Goal: Task Accomplishment & Management: Complete application form

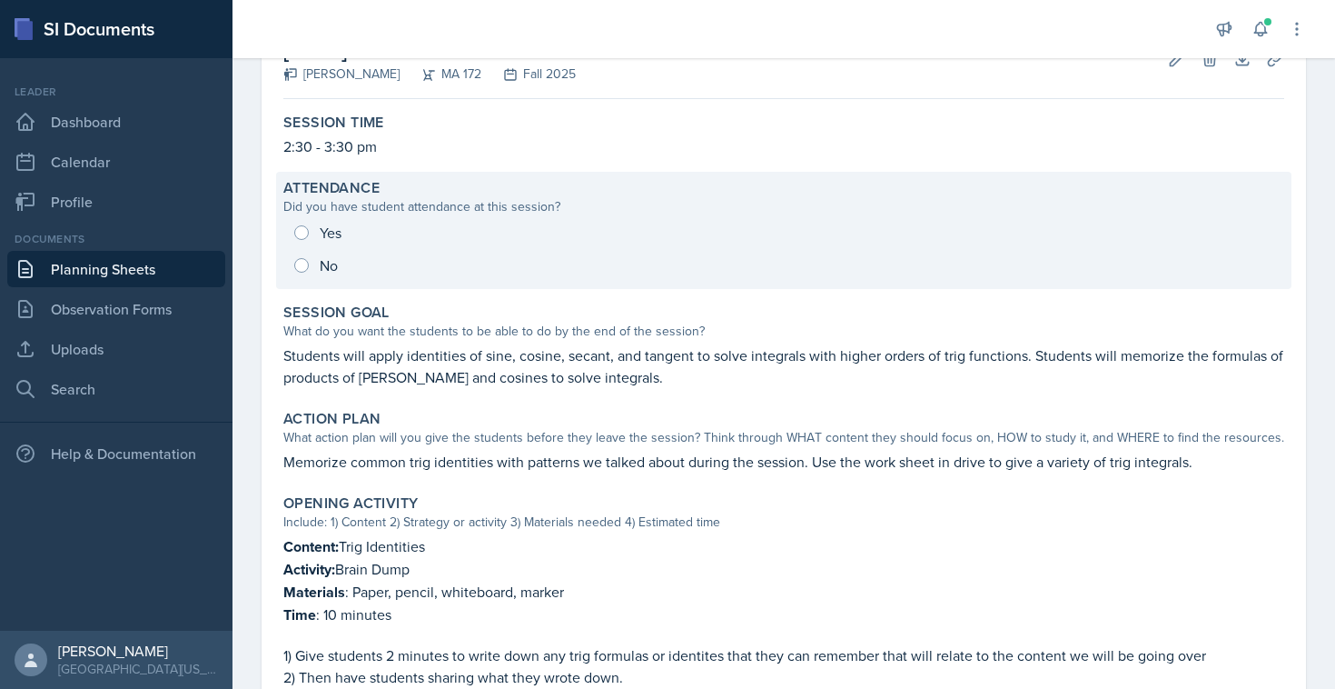
click at [306, 233] on div "Yes No" at bounding box center [783, 248] width 1001 height 65
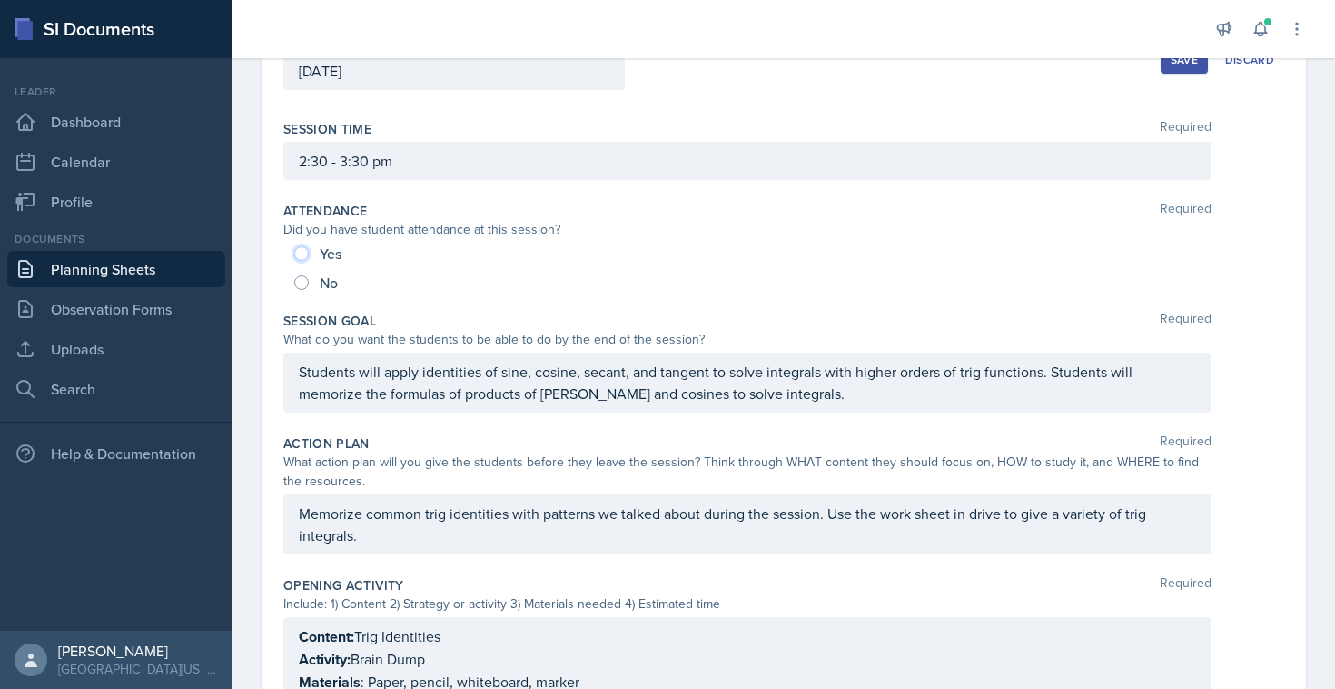
click at [307, 256] on input "Yes" at bounding box center [301, 253] width 15 height 15
radio input "true"
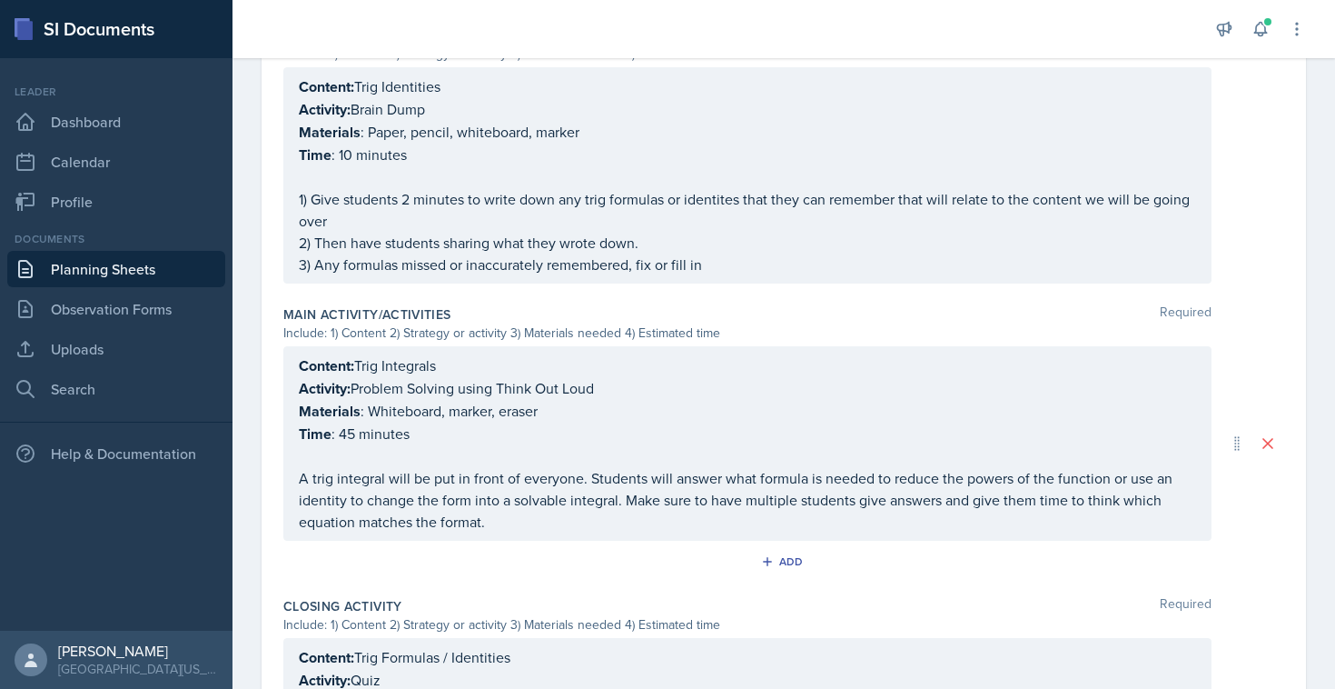
scroll to position [931, 0]
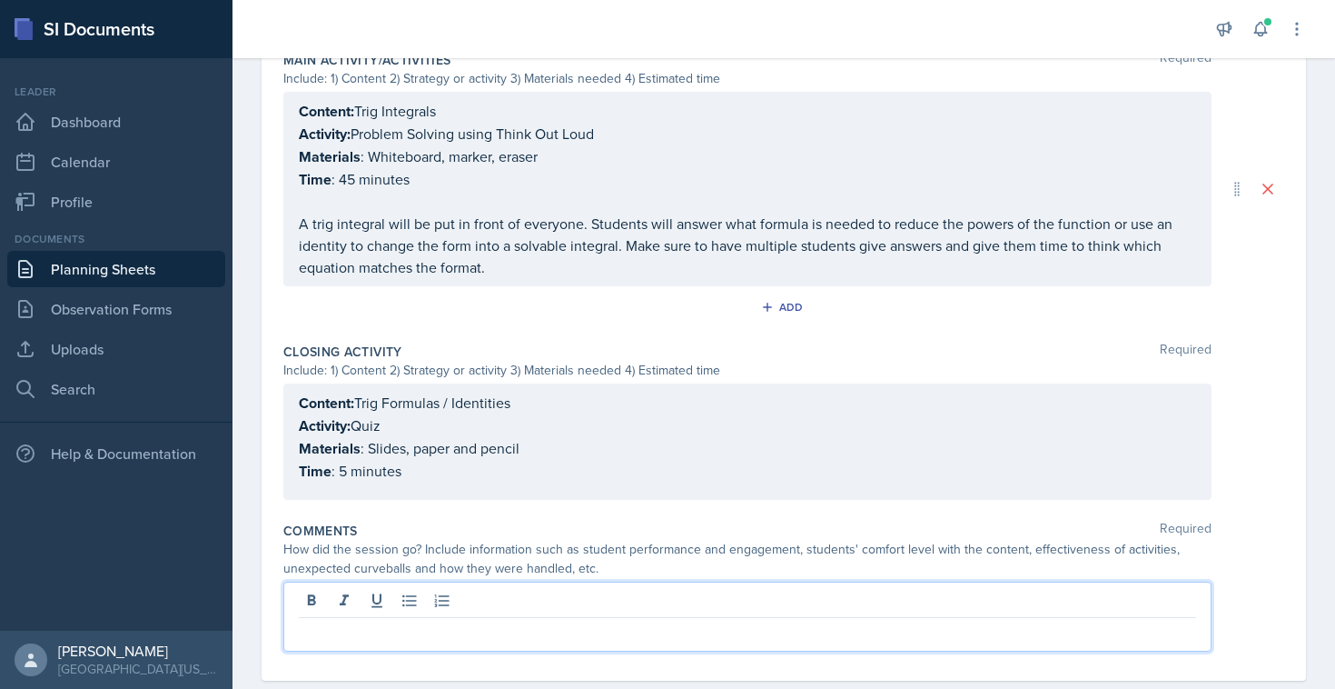
click at [342, 621] on p at bounding box center [748, 632] width 898 height 22
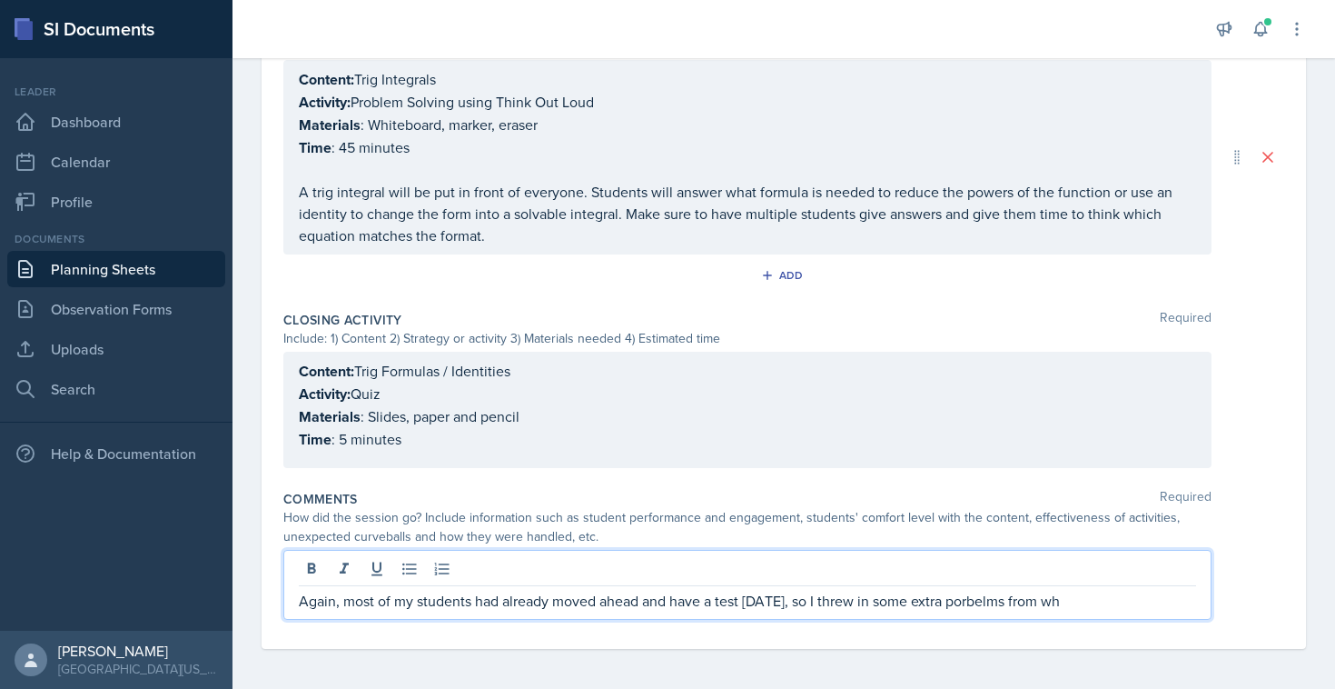
click at [961, 598] on p "Again, most of my students had already moved ahead and have a test [DATE], so I…" at bounding box center [748, 601] width 898 height 22
click at [1077, 602] on p "Again, most of my students had already moved ahead and have a test [DATE], so I…" at bounding box center [748, 601] width 898 height 22
click at [986, 600] on p "Again, most of my students had already moved ahead and have a test [DATE], so I…" at bounding box center [748, 601] width 898 height 22
click at [983, 600] on p "Again, most of my students had already moved ahead and have a test [DATE], so I…" at bounding box center [748, 601] width 898 height 22
click at [1149, 606] on p "Again, most of my students had already moved ahead and have a test [DATE], so I…" at bounding box center [748, 601] width 898 height 22
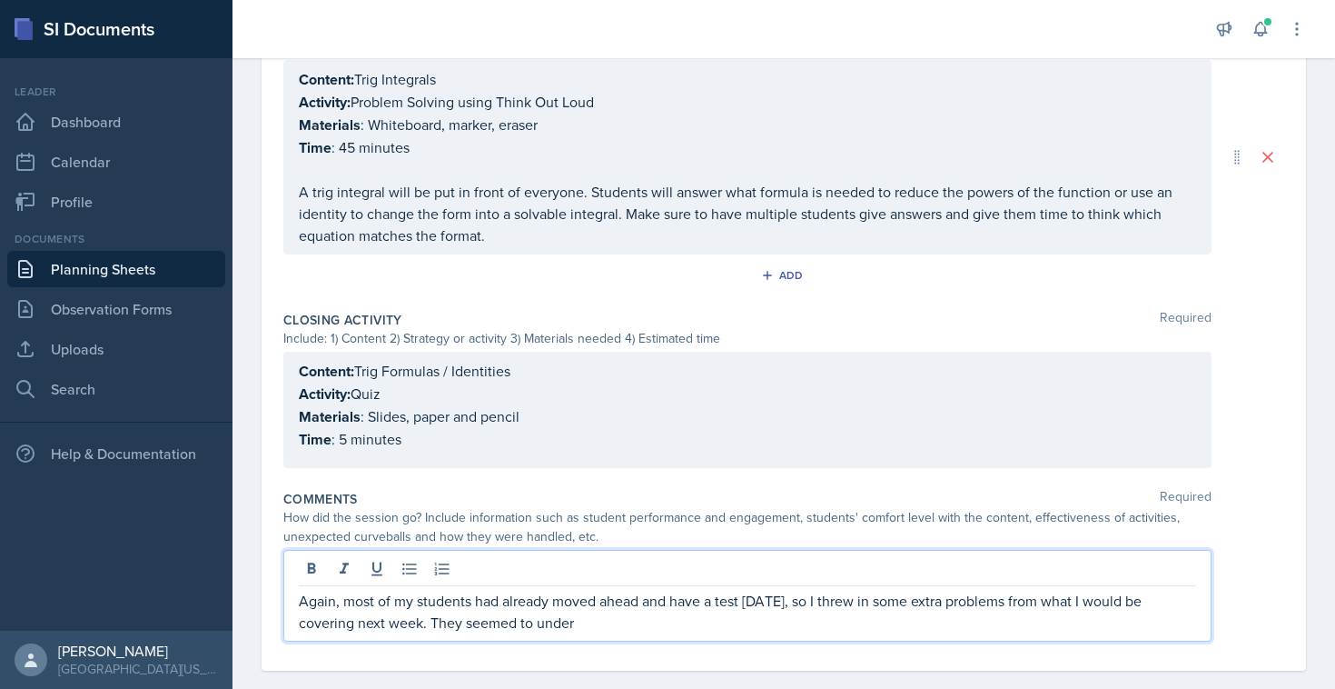
scroll to position [0, 0]
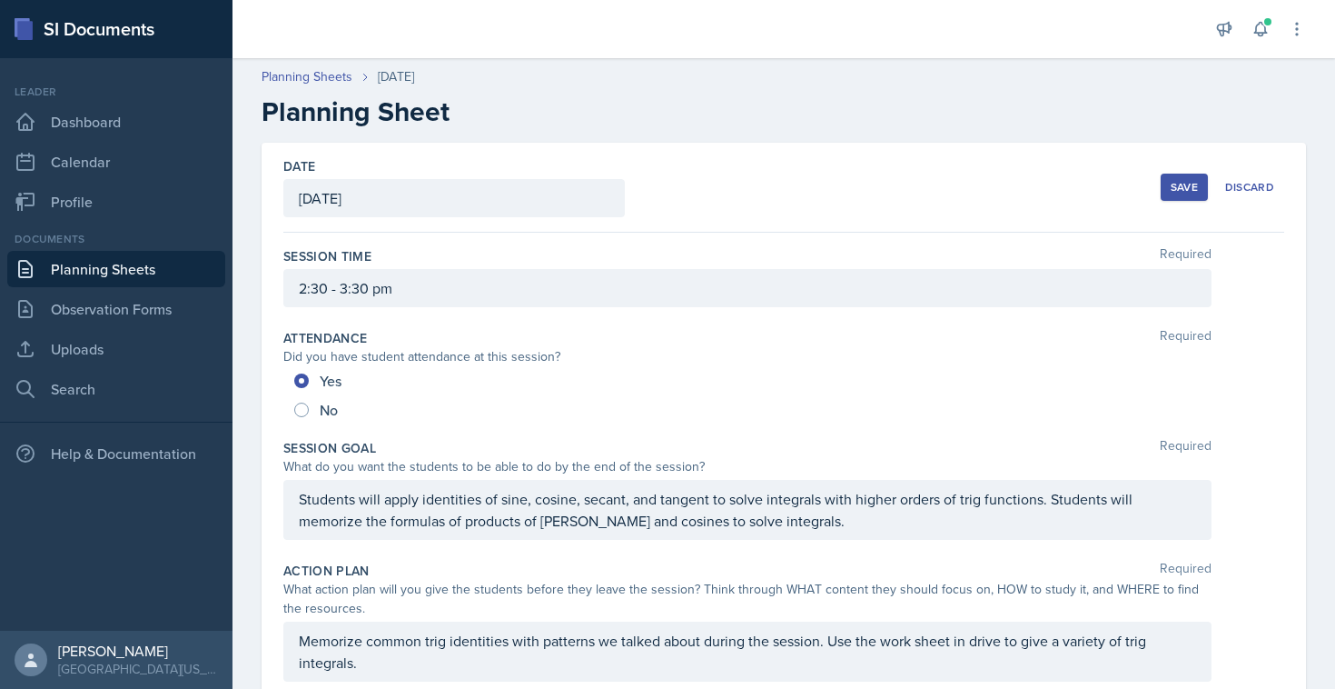
click at [1164, 192] on button "Save" at bounding box center [1184, 187] width 47 height 27
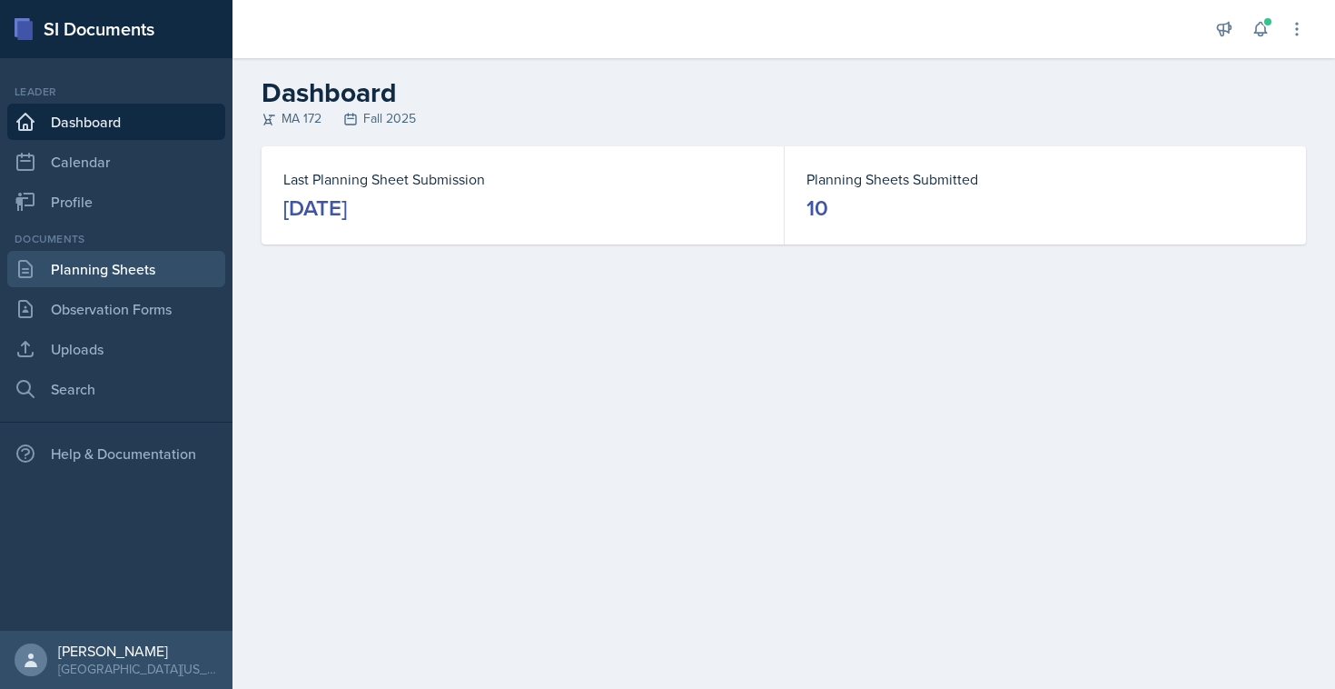
click at [113, 262] on link "Planning Sheets" at bounding box center [116, 269] width 218 height 36
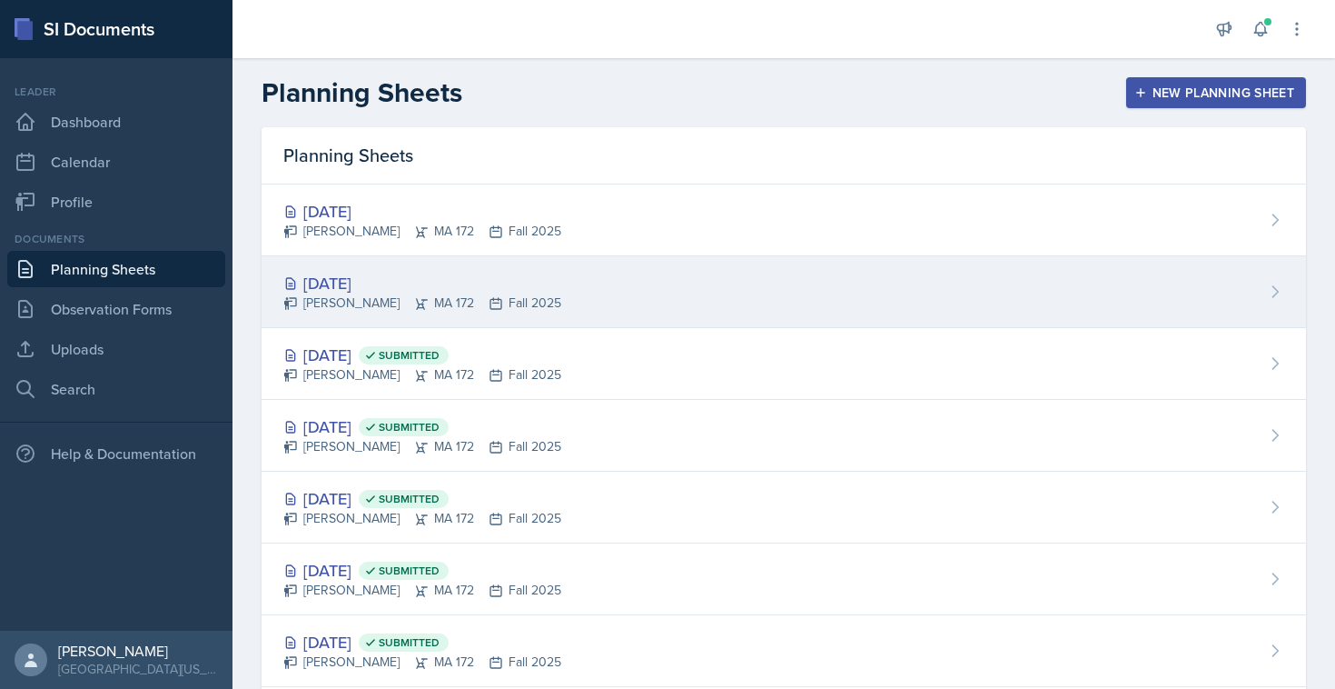
click at [357, 300] on div "Sam Lopez MA 172 Fall 2025" at bounding box center [422, 302] width 278 height 19
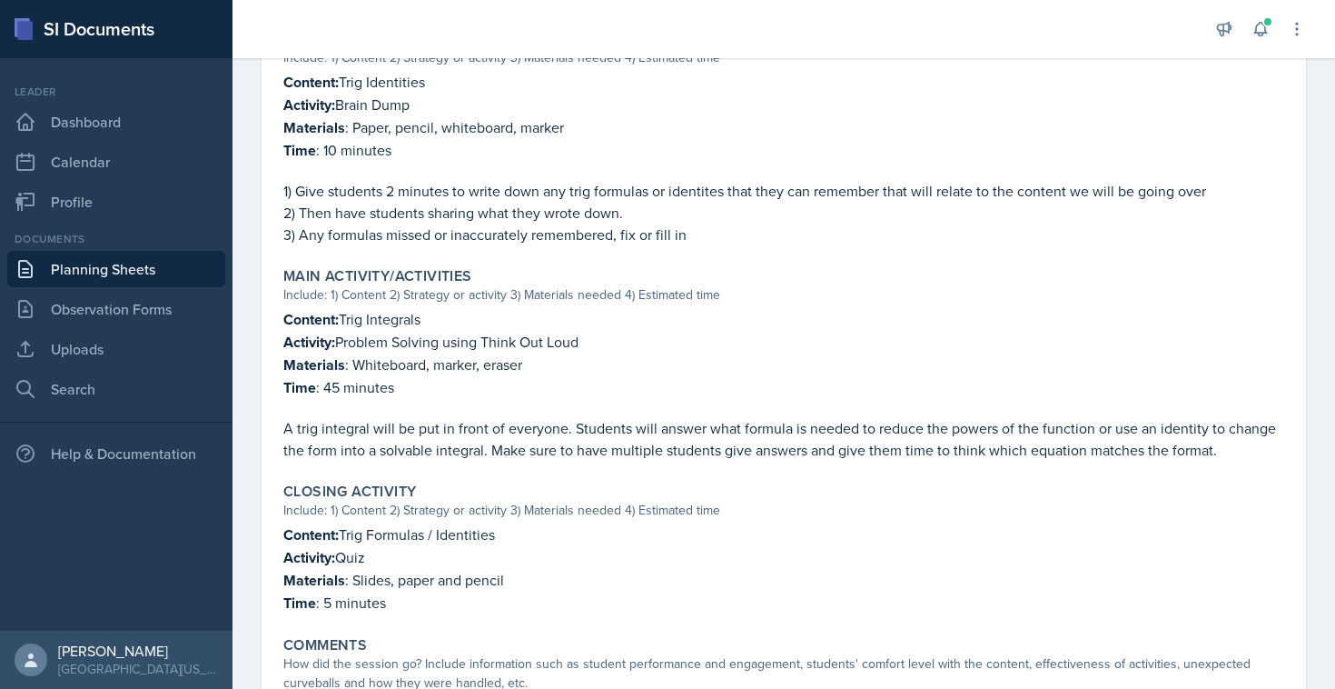
scroll to position [759, 0]
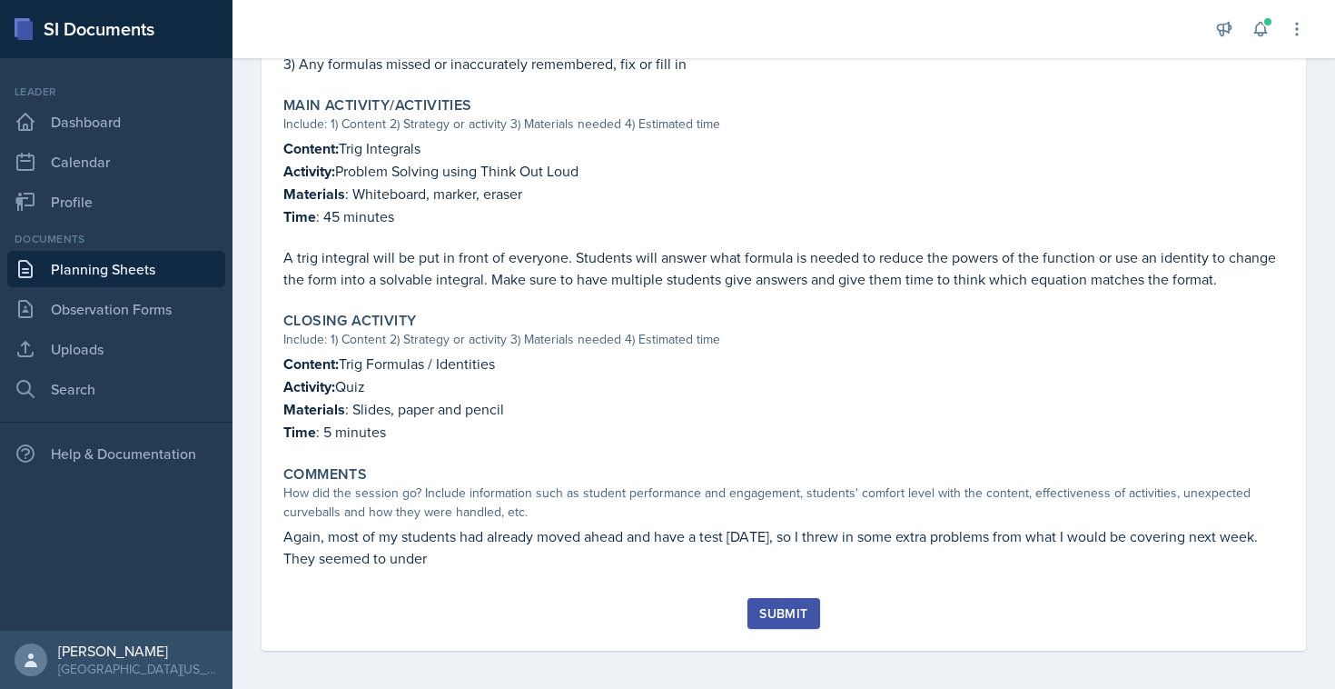
click at [452, 576] on div "Session Time 2:30 - 3:30 pm Attendance Did you have student attendance at this …" at bounding box center [783, 34] width 1001 height 1126
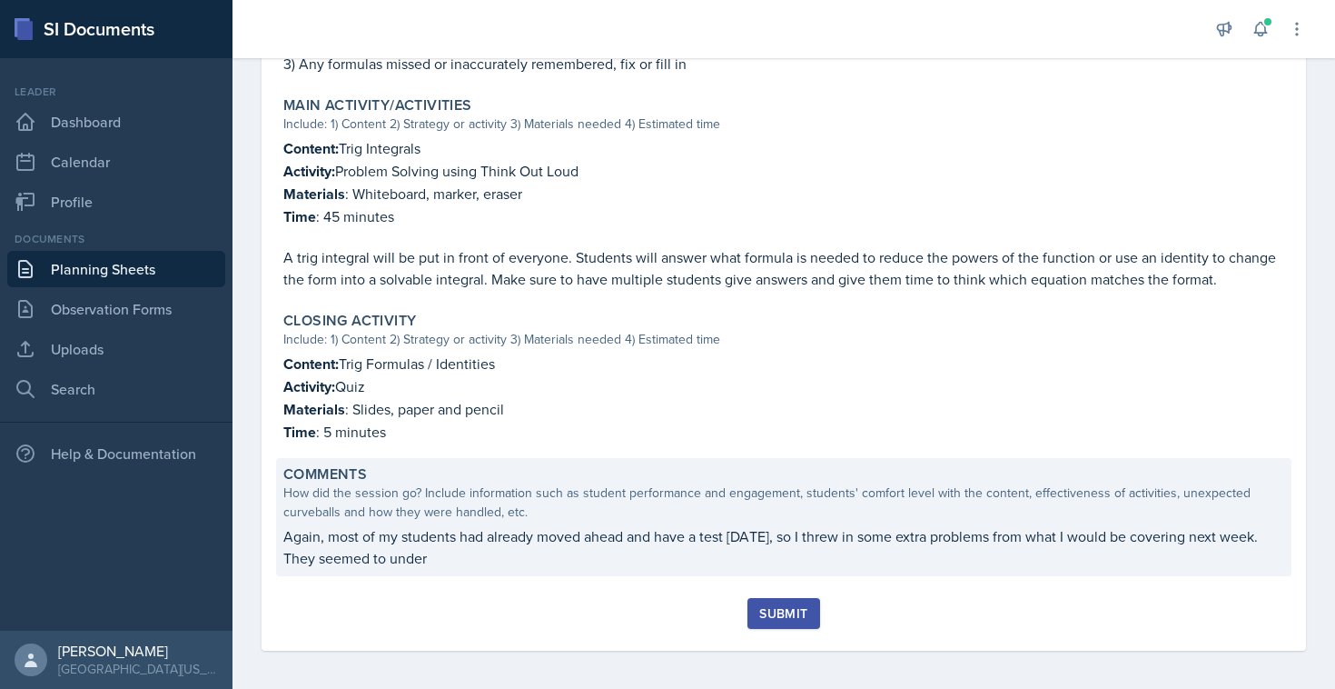
click at [444, 563] on div "Comments How did the session go? Include information such as student performanc…" at bounding box center [784, 517] width 1016 height 118
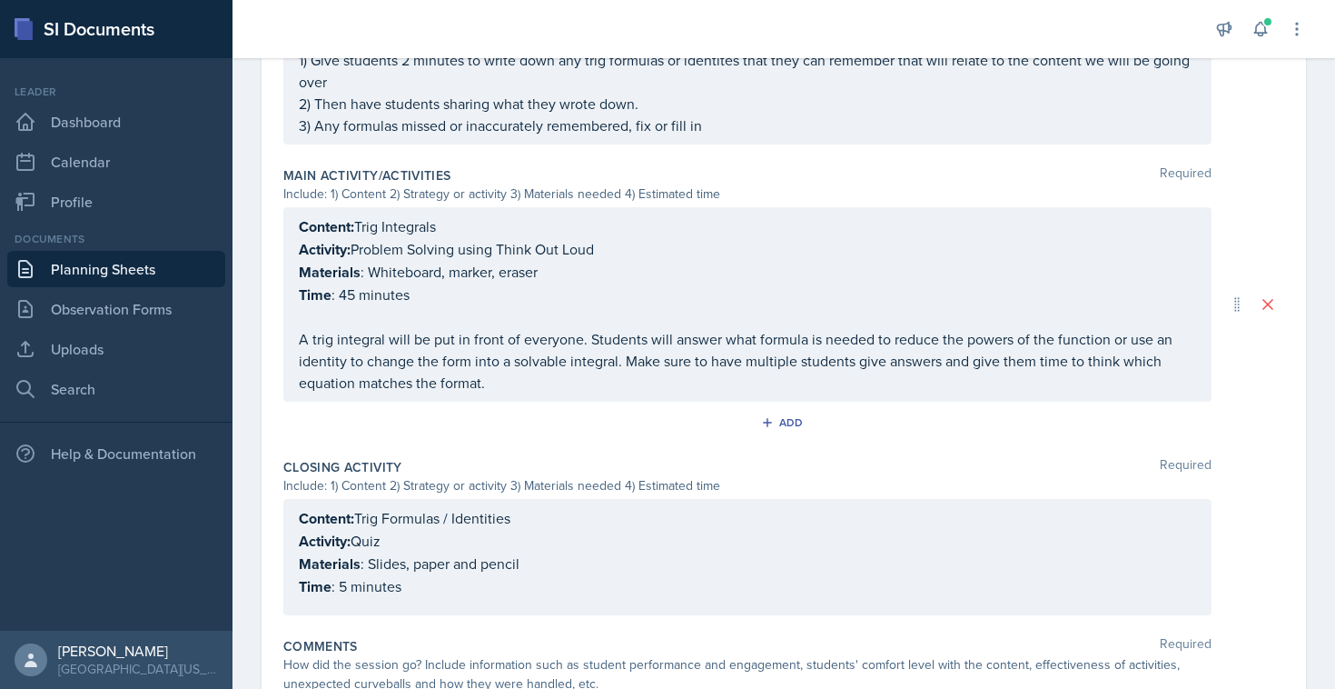
scroll to position [953, 0]
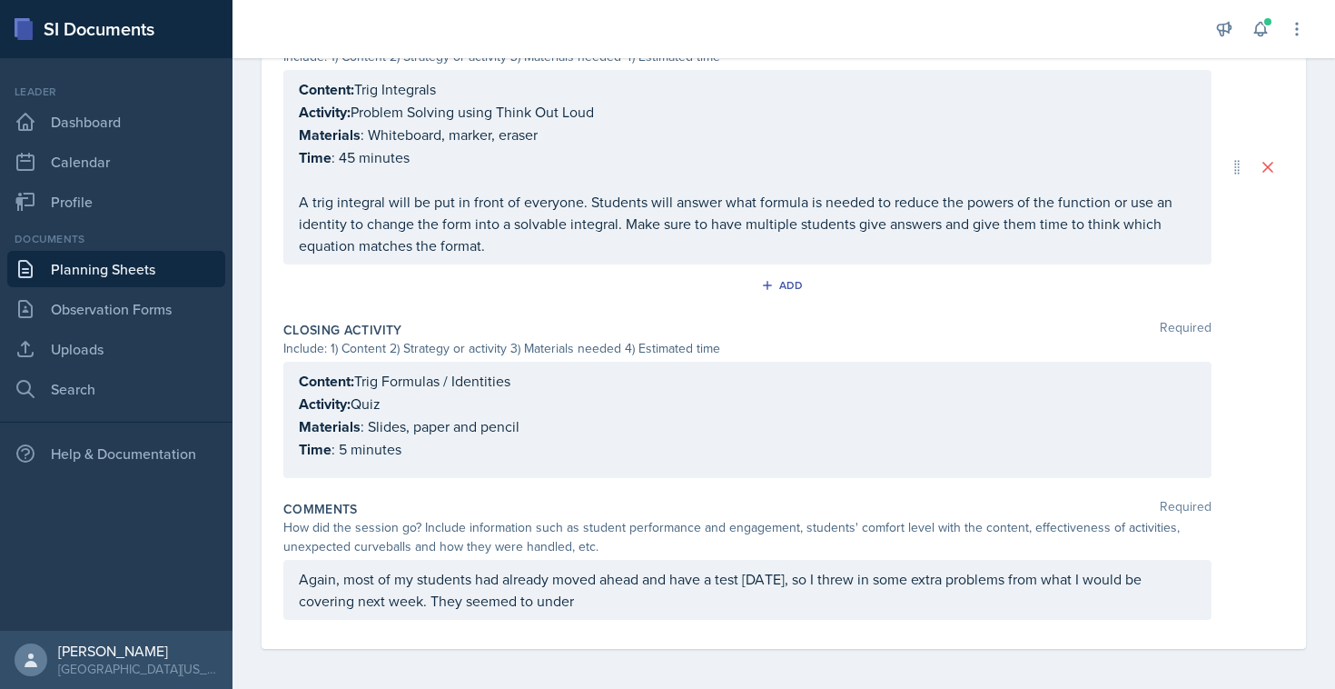
click at [601, 608] on div "Again, most of my students had already moved ahead and have a test [DATE], so I…" at bounding box center [747, 590] width 928 height 60
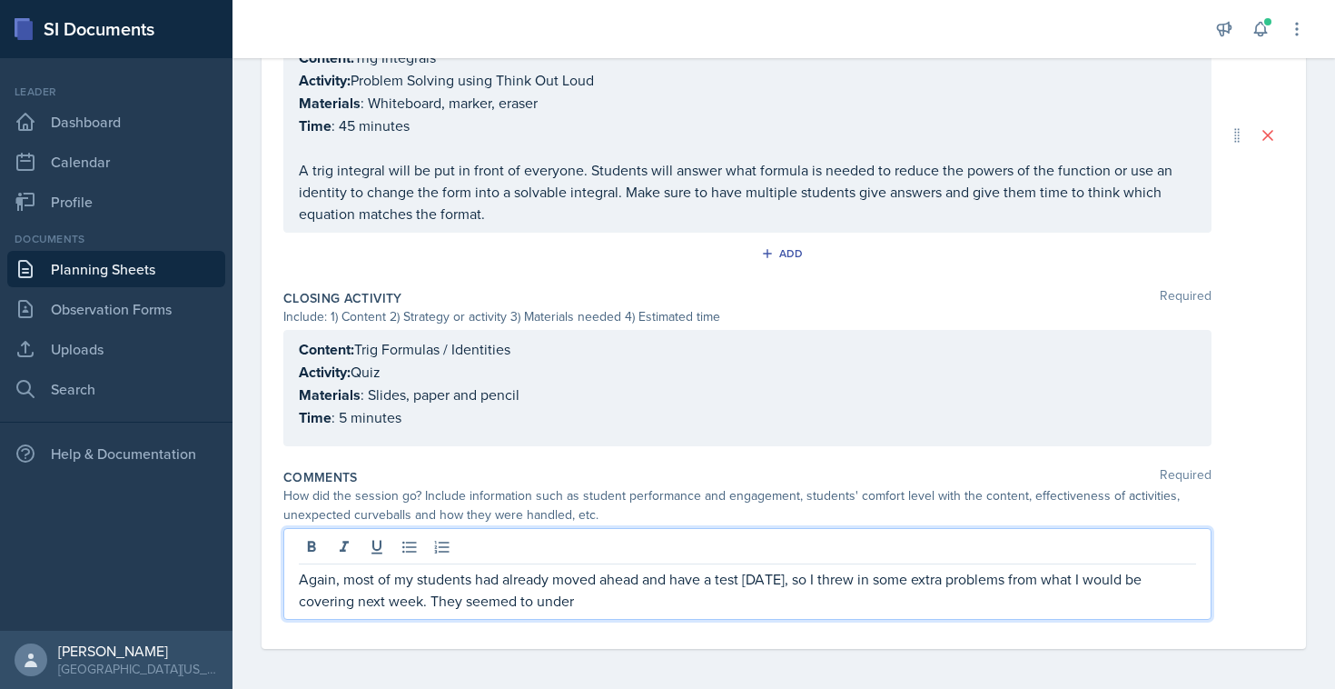
click at [630, 606] on p "Again, most of my students had already moved ahead and have a test [DATE], so I…" at bounding box center [748, 590] width 898 height 44
click at [641, 576] on p "Again, most of my students had already moved ahead and have a test [DATE], so I…" at bounding box center [748, 590] width 898 height 44
click at [687, 581] on p "Again, most of my students had already moved ahead in content and have a test F…" at bounding box center [748, 590] width 898 height 44
click at [792, 589] on p "Again, most of my students had already moved ahead in content and have a test F…" at bounding box center [748, 590] width 898 height 44
click at [880, 577] on p "Again, most of my students had already moved ahead in content and have a test F…" at bounding box center [748, 590] width 898 height 44
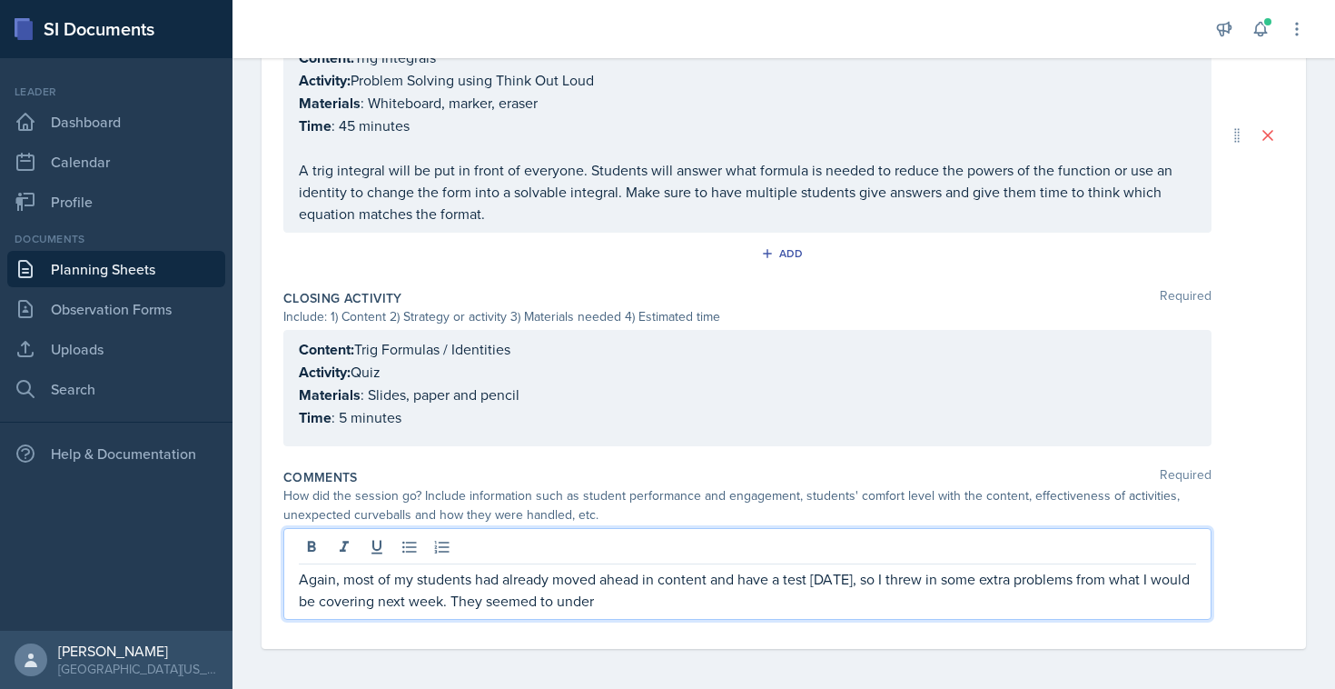
click at [570, 576] on p "Again, most of my students had already moved ahead in content and have a test F…" at bounding box center [748, 590] width 898 height 44
click at [451, 593] on p "Again, most of my students had already moved ahead in content and have a test F…" at bounding box center [748, 590] width 898 height 44
click at [611, 603] on p "Again, most of my students had already moved ahead in content and have a test F…" at bounding box center [748, 590] width 898 height 44
click at [757, 600] on p "Again, most of my students had already moved ahead in content and have a test F…" at bounding box center [748, 590] width 898 height 44
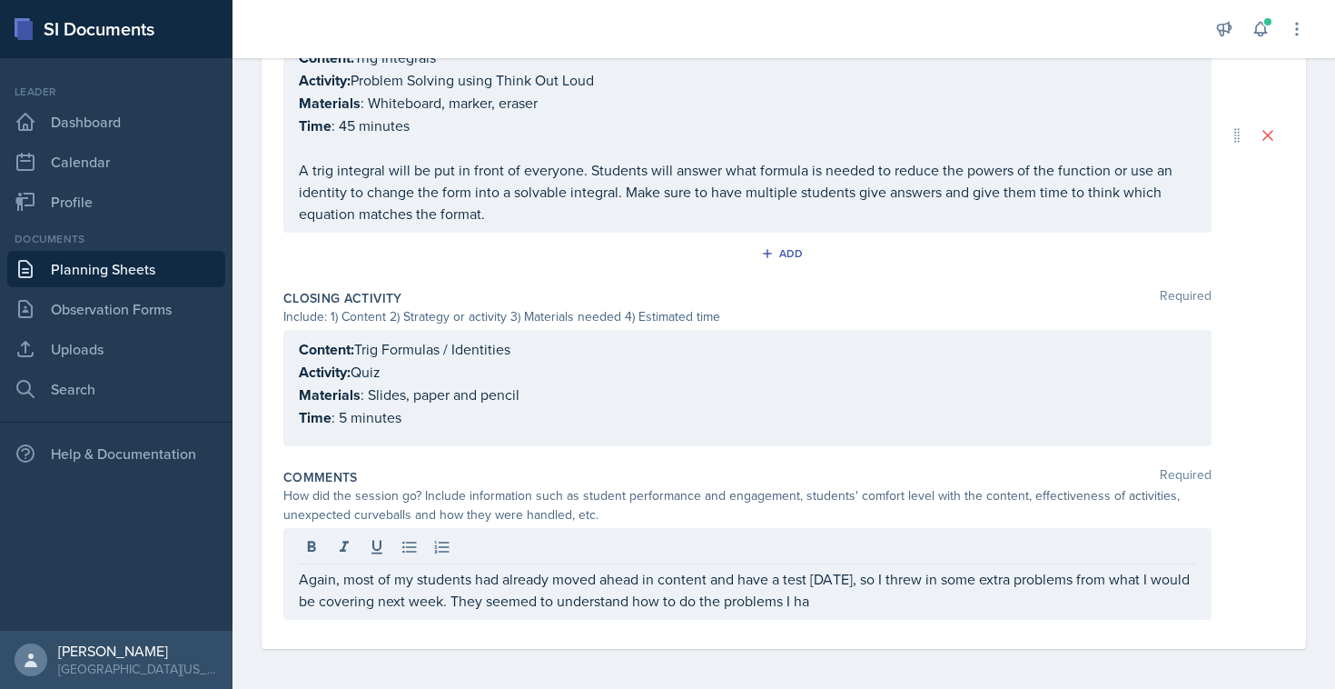
click at [888, 614] on div "Again, most of my students had already moved ahead in content and have a test F…" at bounding box center [747, 574] width 928 height 92
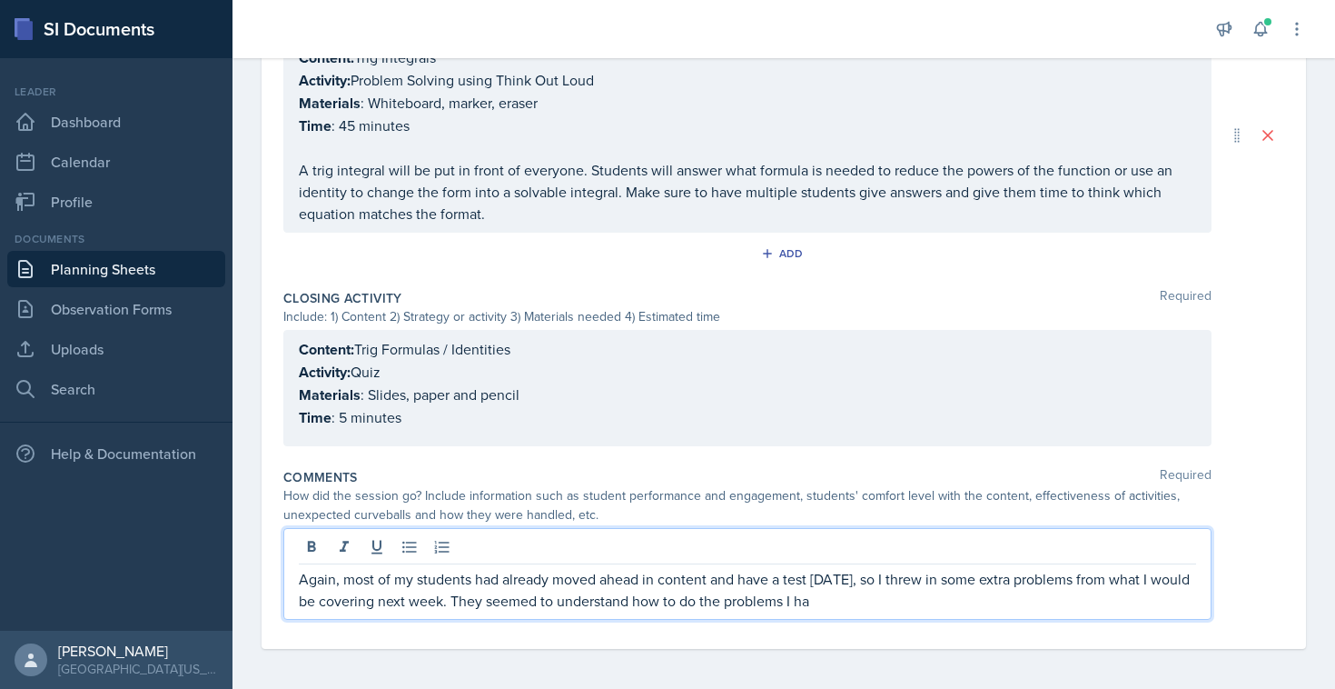
click at [856, 605] on p "Again, most of my students had already moved ahead in content and have a test F…" at bounding box center [748, 590] width 898 height 44
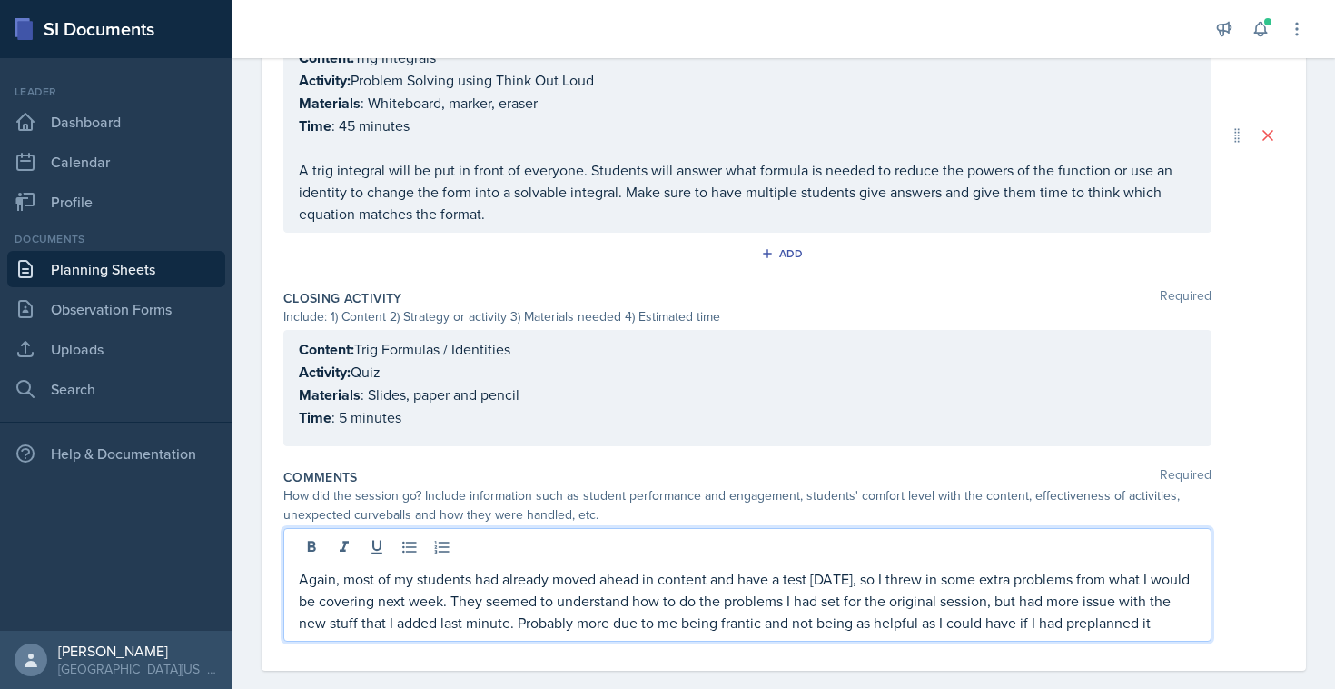
click at [1090, 621] on p "Again, most of my students had already moved ahead in content and have a test F…" at bounding box center [748, 600] width 898 height 65
click at [1157, 617] on p "Again, most of my students had already moved ahead in content and have a test F…" at bounding box center [748, 600] width 898 height 65
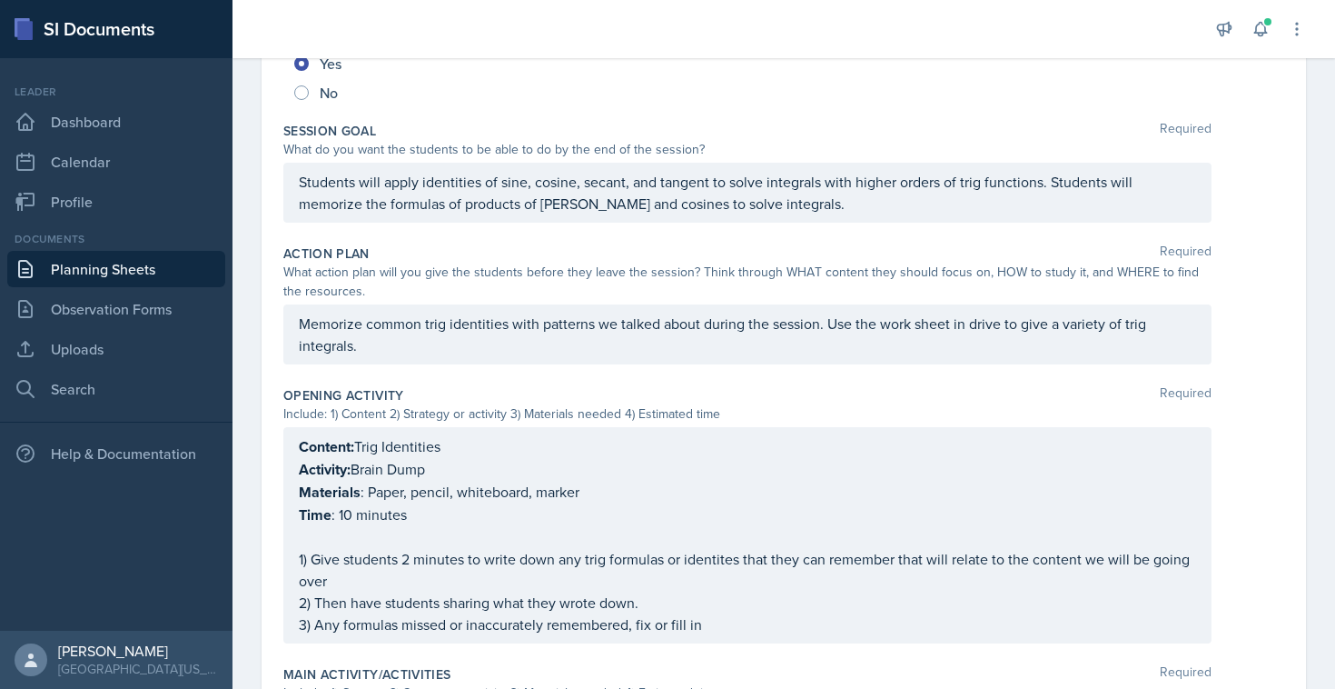
scroll to position [0, 0]
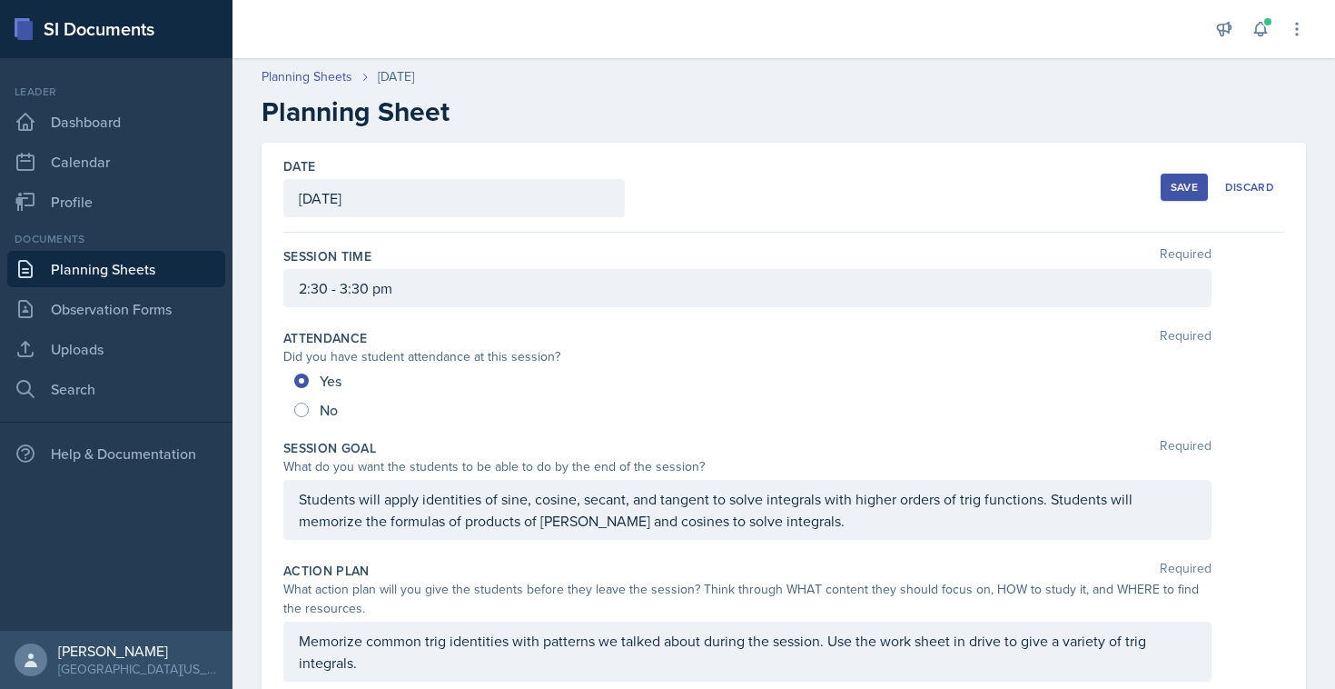
click at [1182, 180] on div "Save" at bounding box center [1184, 187] width 27 height 15
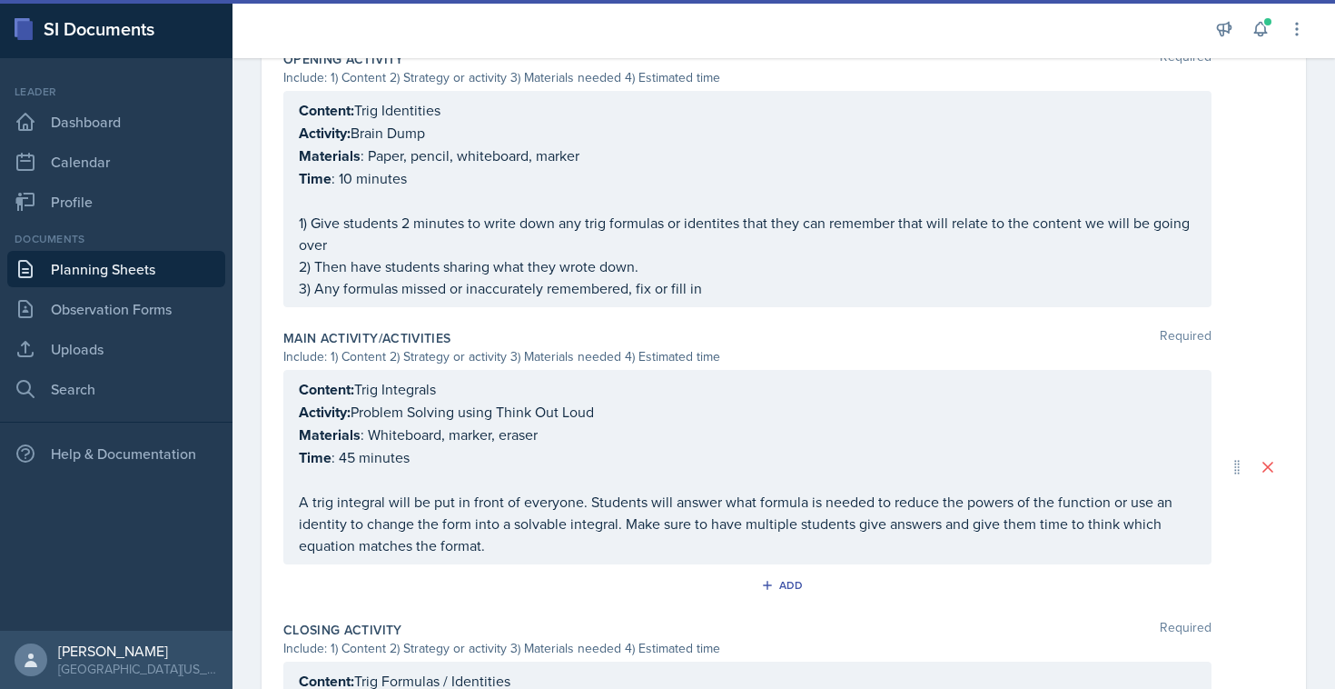
click at [758, 288] on p "3) Any formulas missed or inaccurately remembered, fix or fill in" at bounding box center [748, 288] width 898 height 22
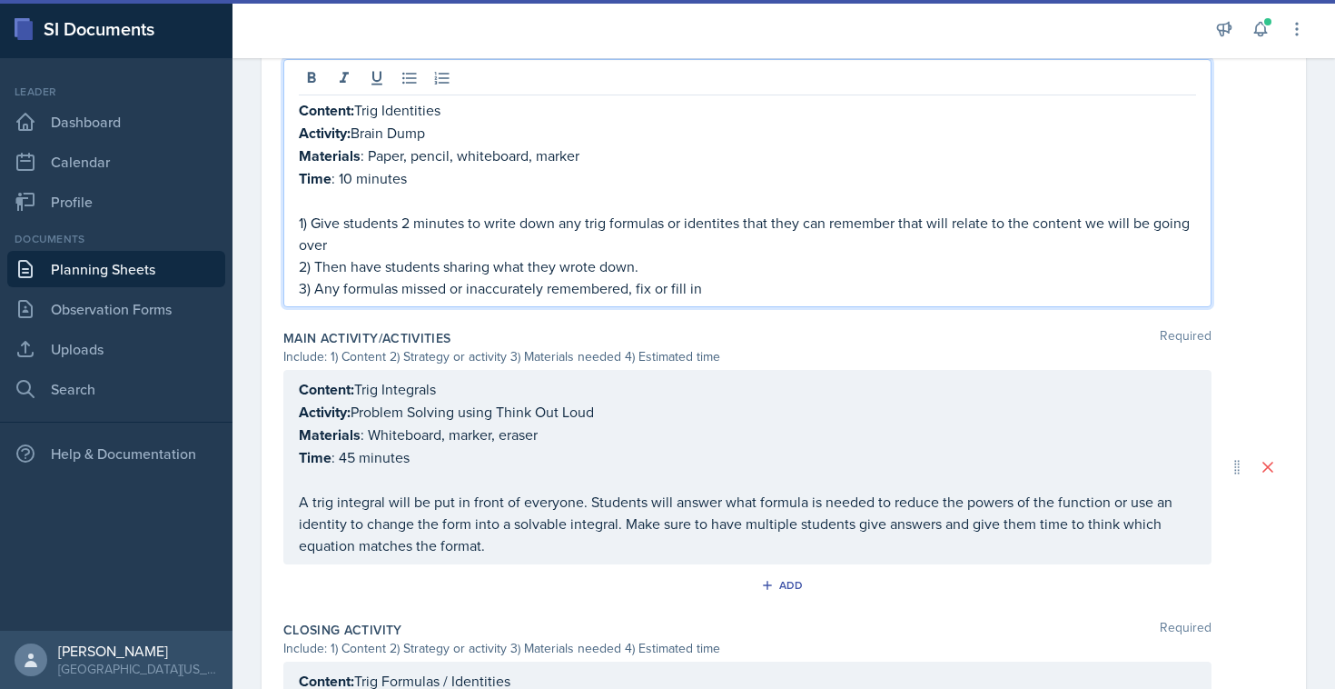
scroll to position [780, 0]
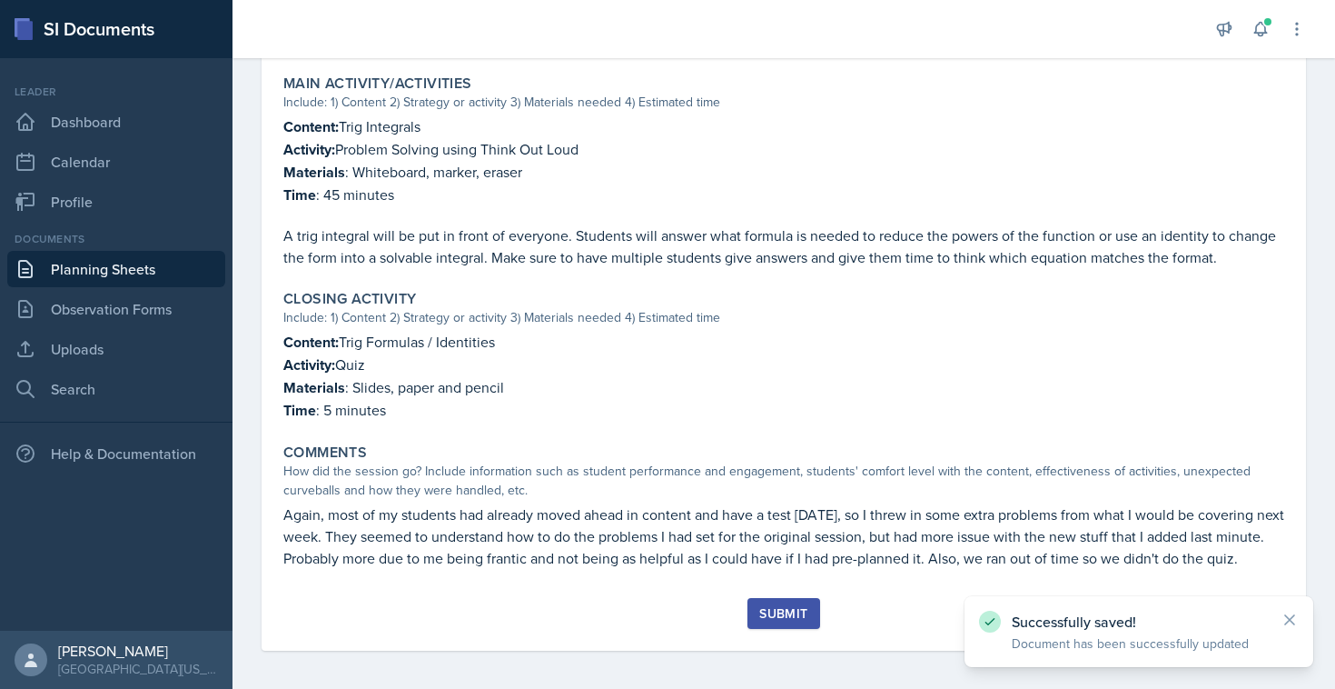
click at [784, 607] on div "Submit" at bounding box center [783, 613] width 48 height 15
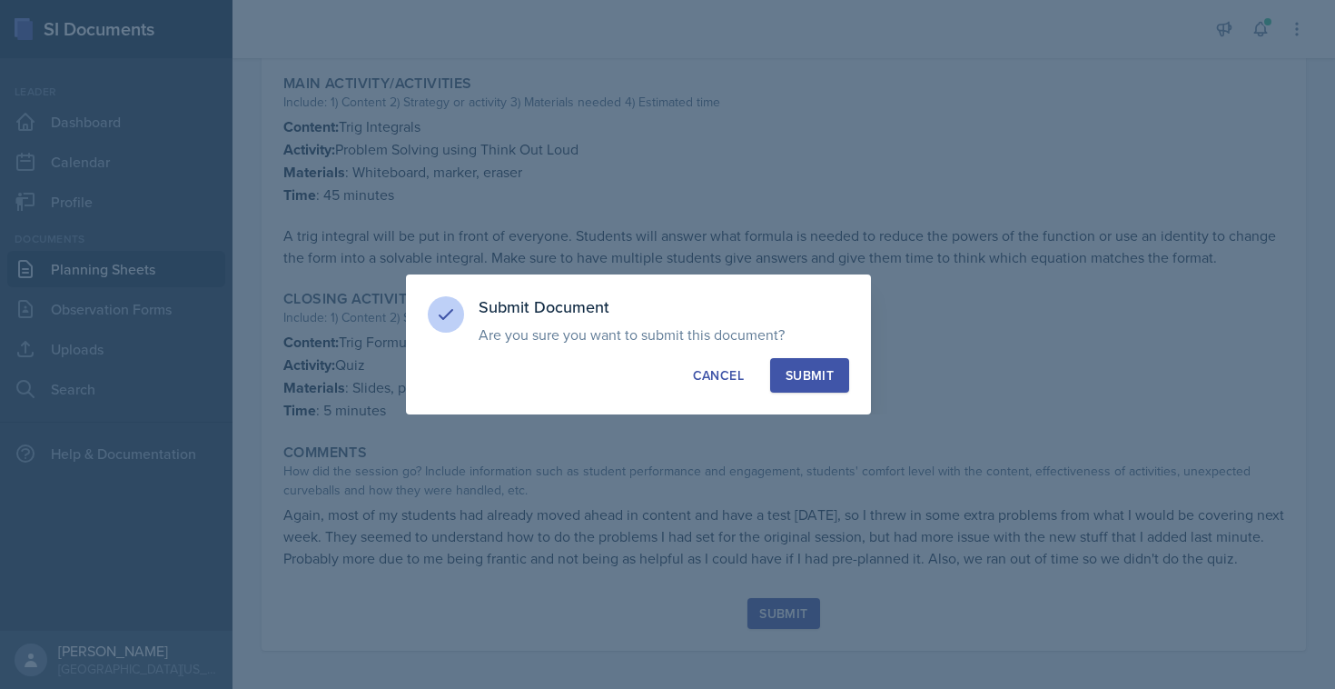
click at [815, 372] on div "Submit" at bounding box center [810, 375] width 48 height 18
radio input "true"
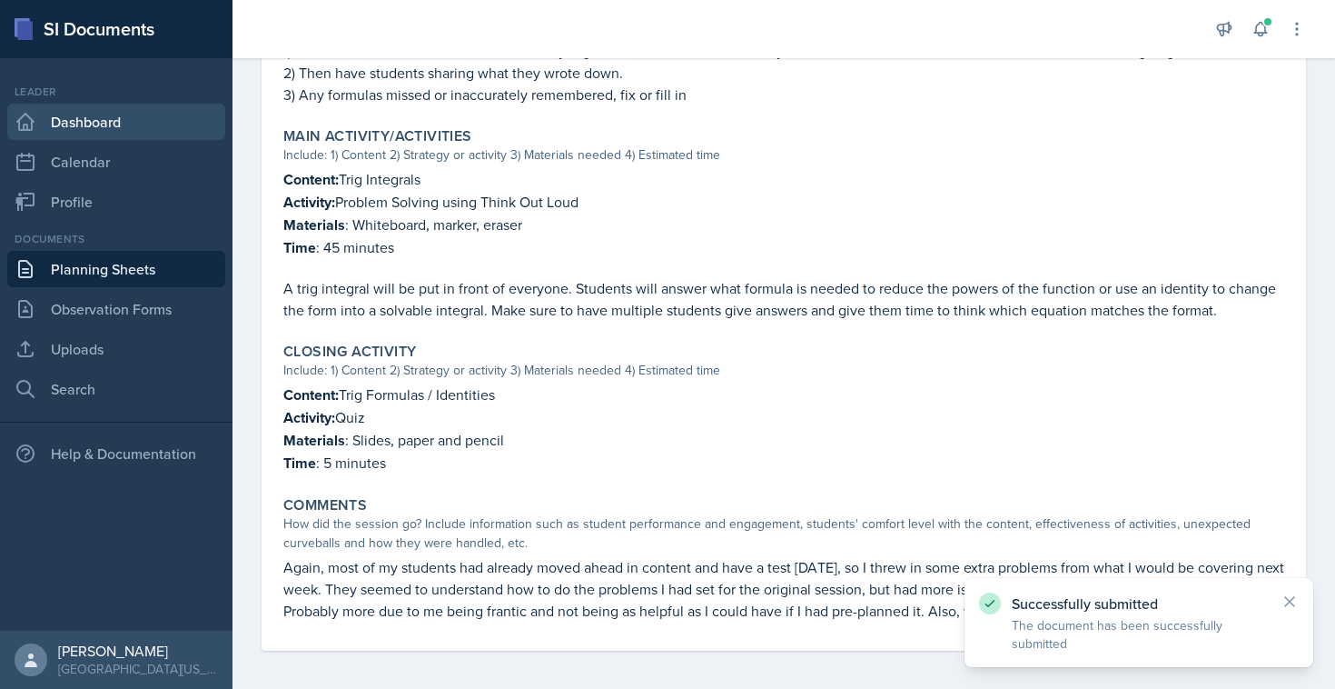
click at [85, 127] on link "Dashboard" at bounding box center [116, 122] width 218 height 36
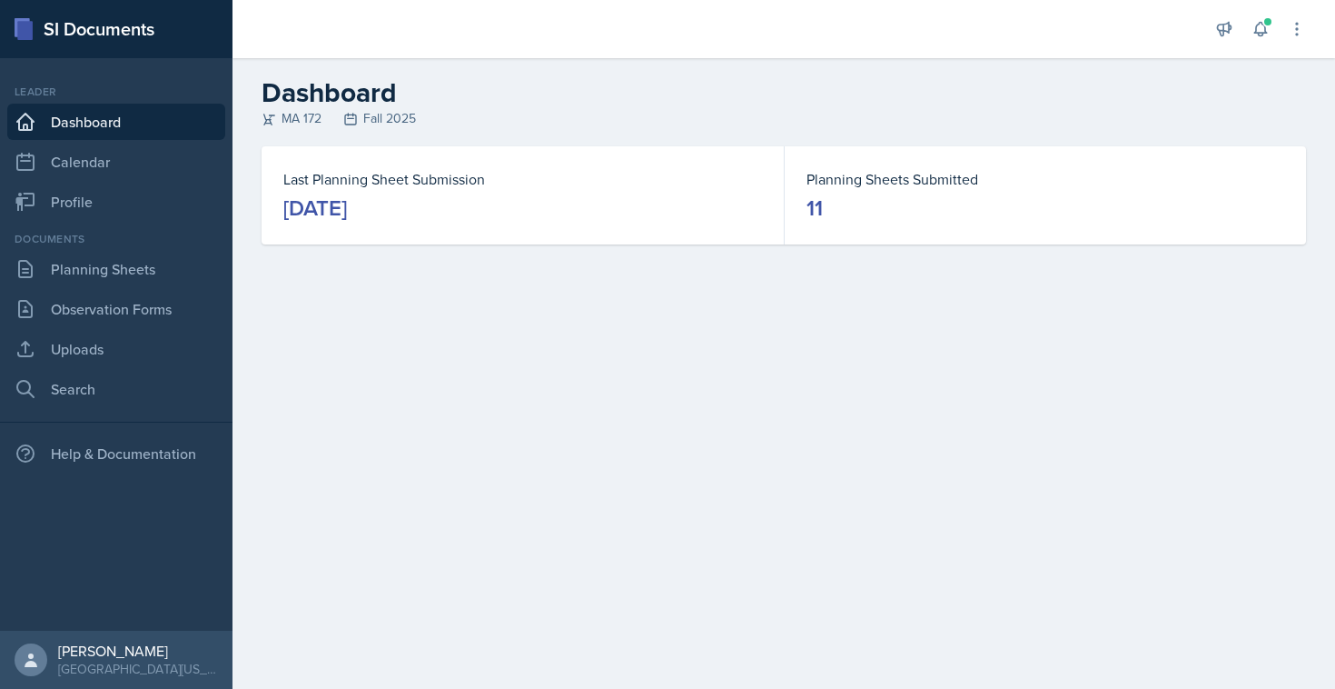
click at [297, 213] on div "[DATE]" at bounding box center [315, 208] width 64 height 29
click at [347, 212] on div "[DATE]" at bounding box center [315, 208] width 64 height 29
click at [149, 308] on link "Observation Forms" at bounding box center [116, 309] width 218 height 36
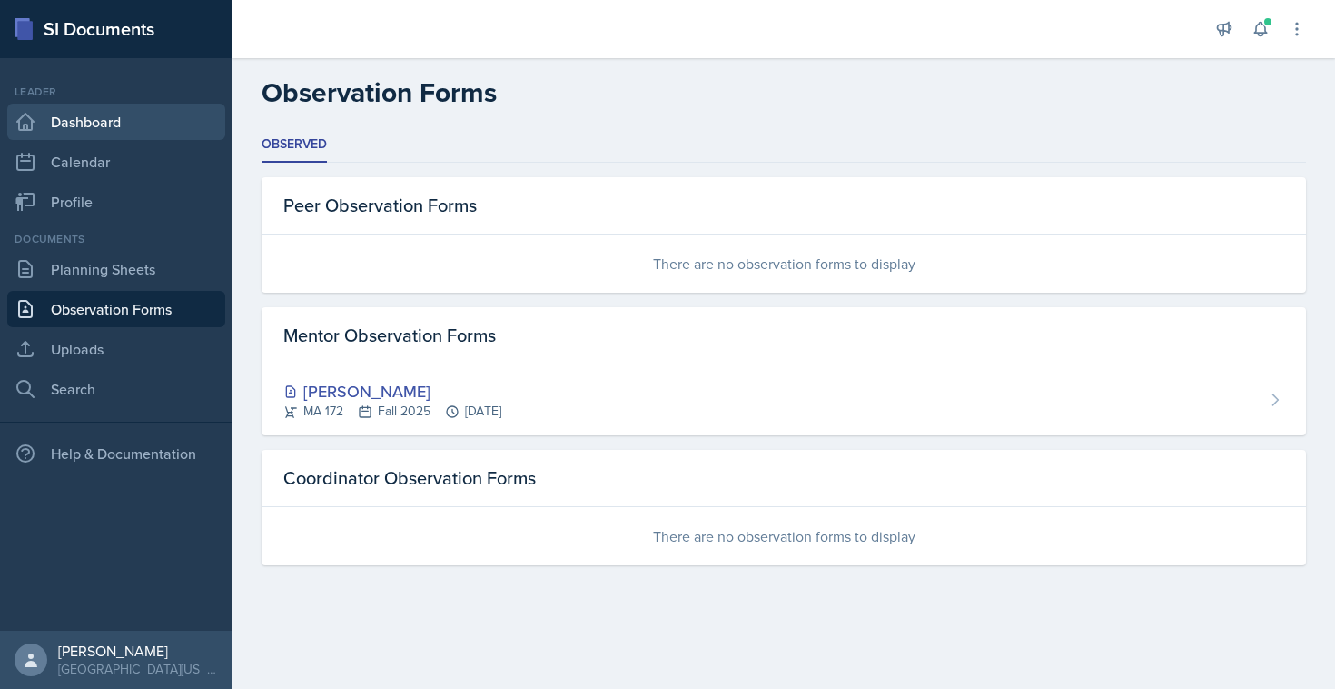
click at [129, 127] on link "Dashboard" at bounding box center [116, 122] width 218 height 36
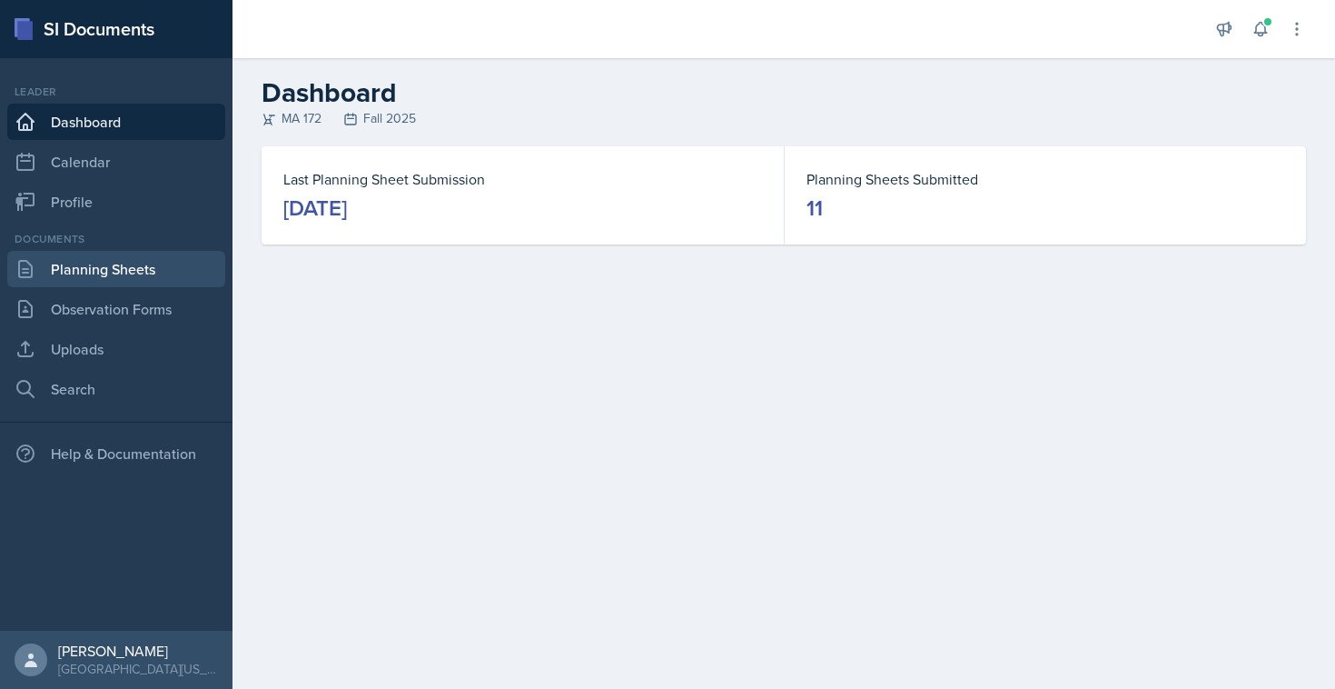
click at [103, 259] on link "Planning Sheets" at bounding box center [116, 269] width 218 height 36
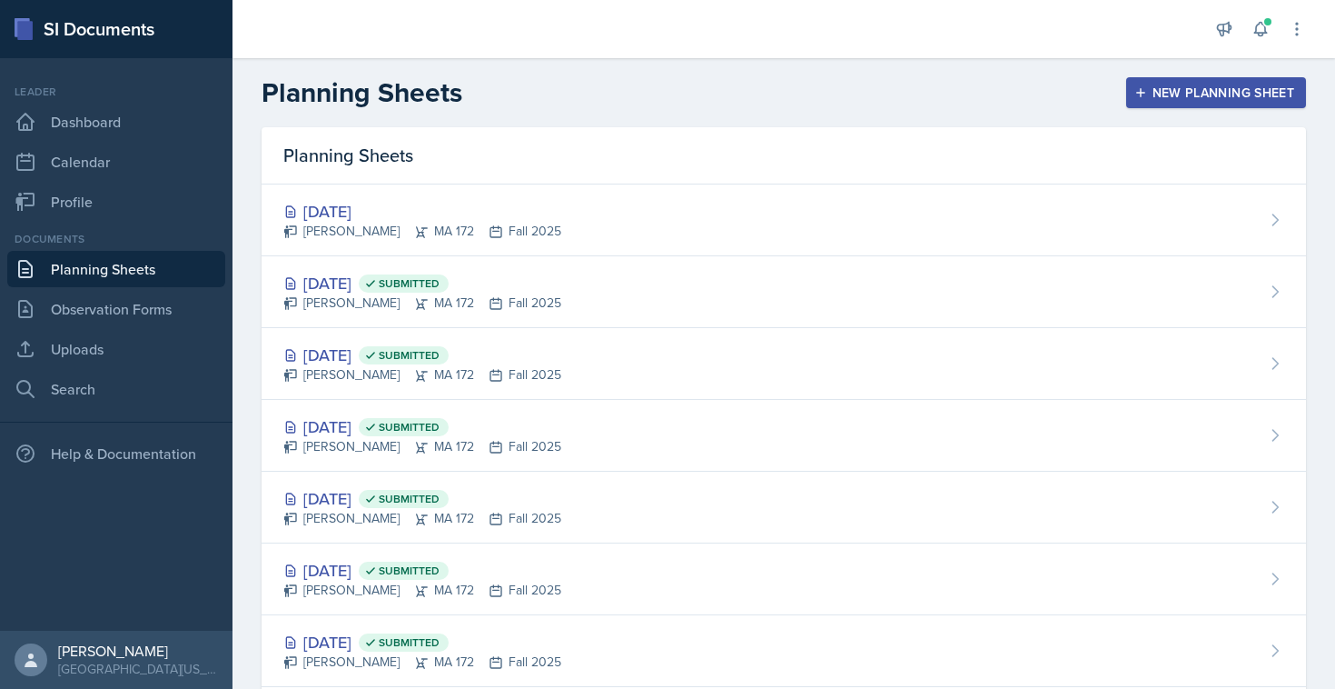
click at [1175, 85] on div "New Planning Sheet" at bounding box center [1216, 92] width 156 height 15
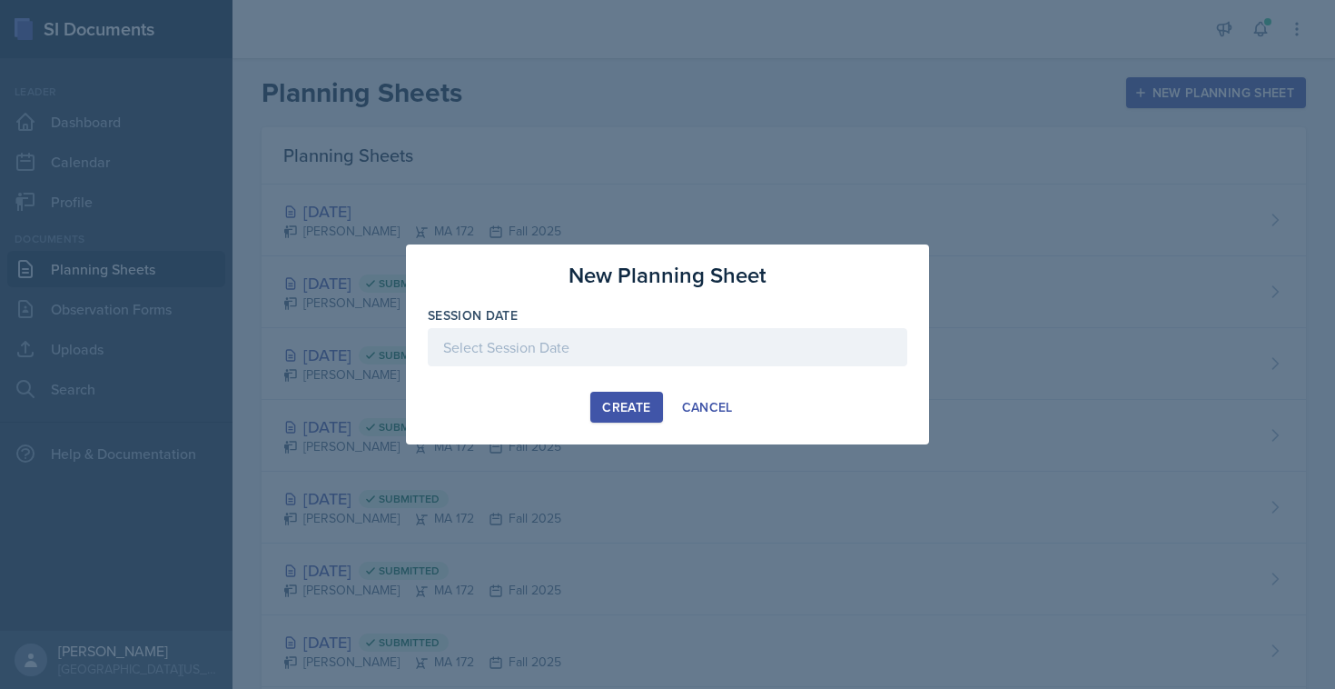
click at [552, 342] on div at bounding box center [668, 347] width 480 height 38
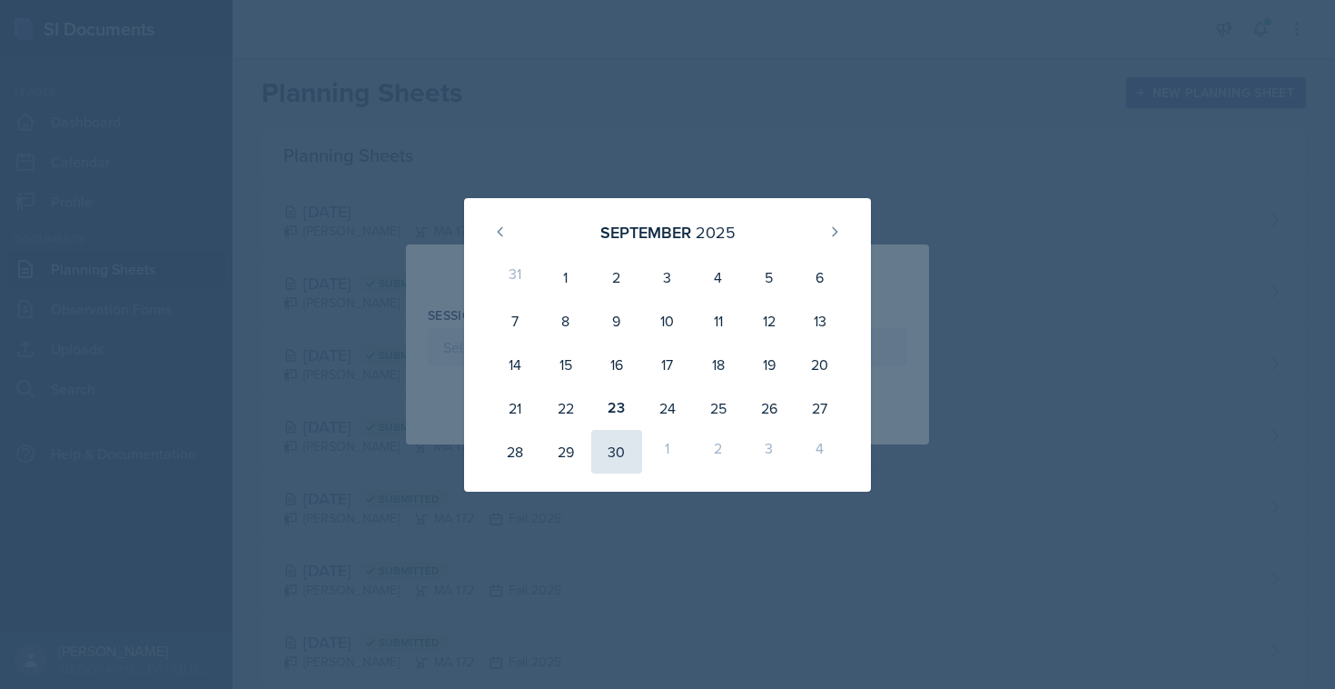
click at [611, 444] on div "30" at bounding box center [616, 452] width 51 height 44
type input "September 30th, 2025"
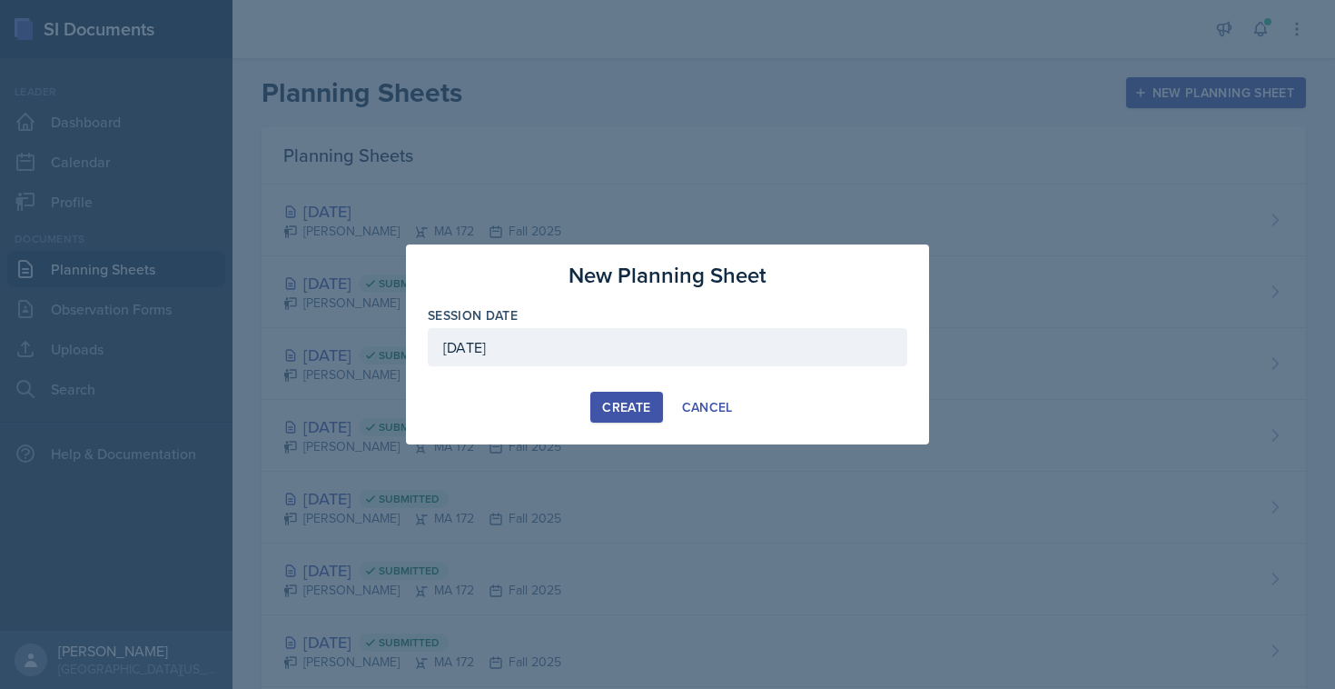
click at [612, 407] on div "Create" at bounding box center [626, 407] width 48 height 15
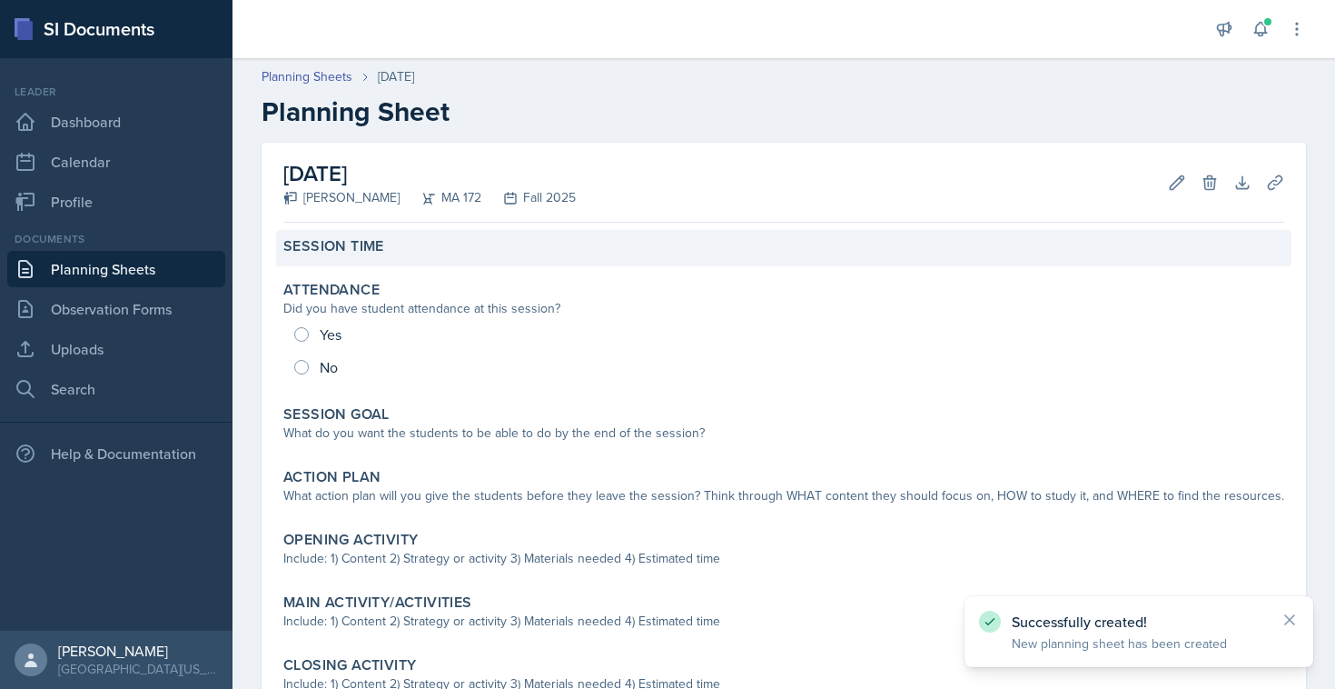
click at [400, 262] on div "Session Time" at bounding box center [784, 248] width 1016 height 36
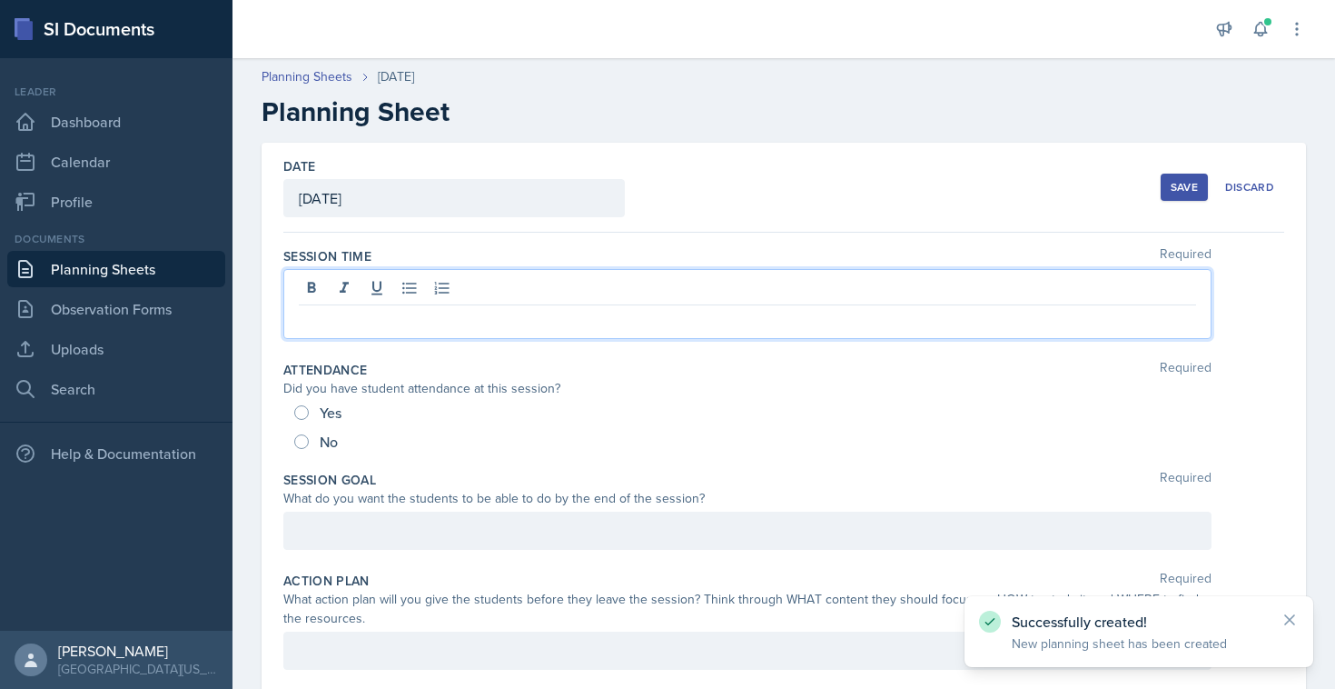
click at [384, 284] on div at bounding box center [747, 304] width 928 height 70
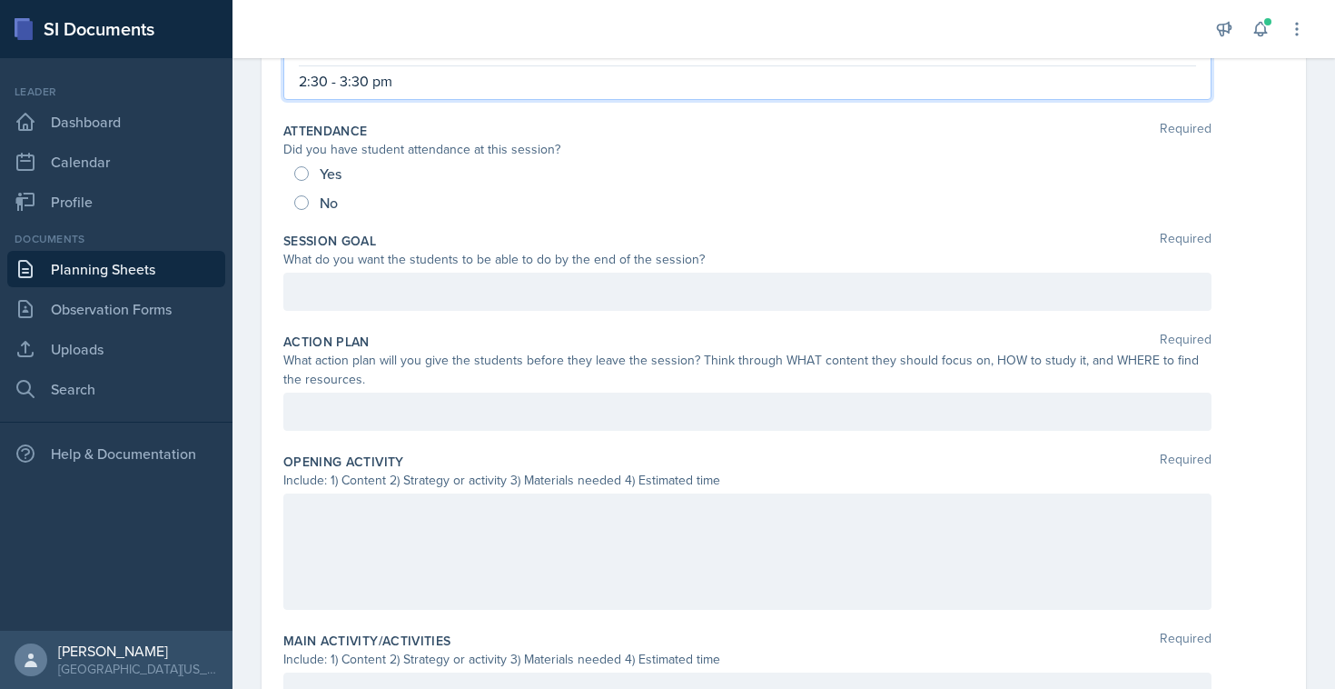
click at [468, 298] on p at bounding box center [748, 292] width 898 height 22
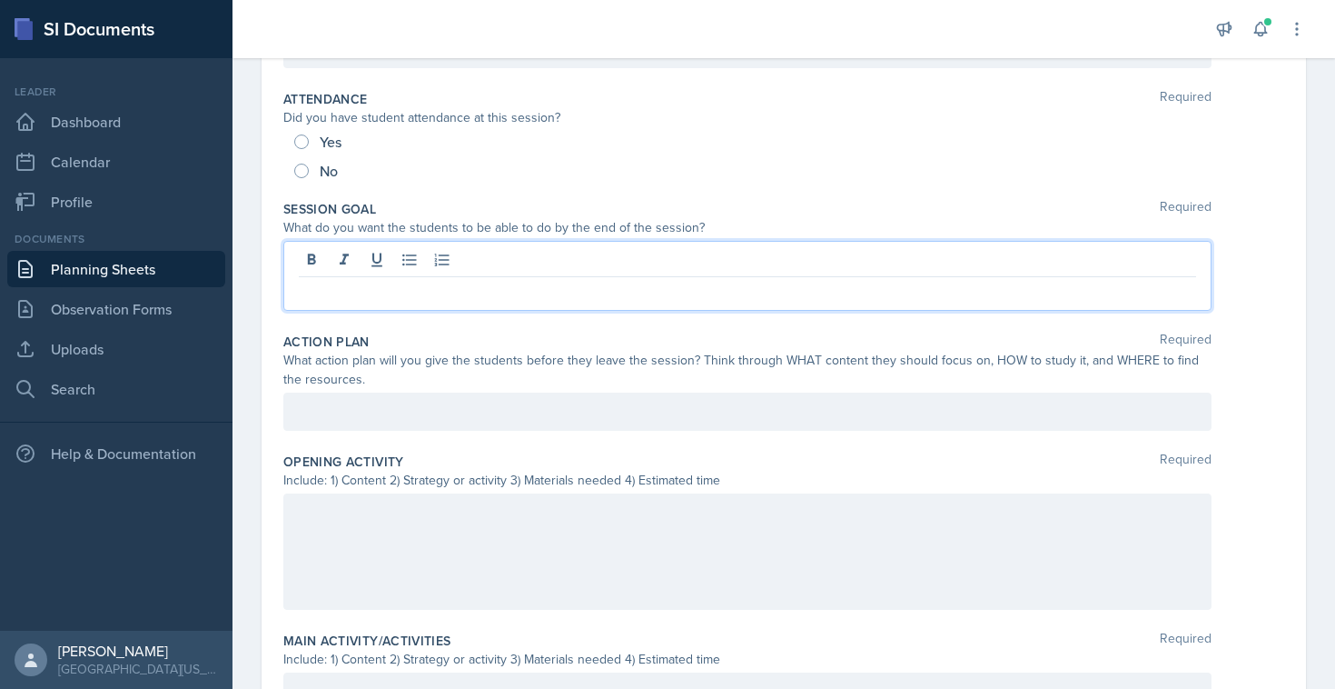
click at [479, 426] on div at bounding box center [747, 411] width 928 height 38
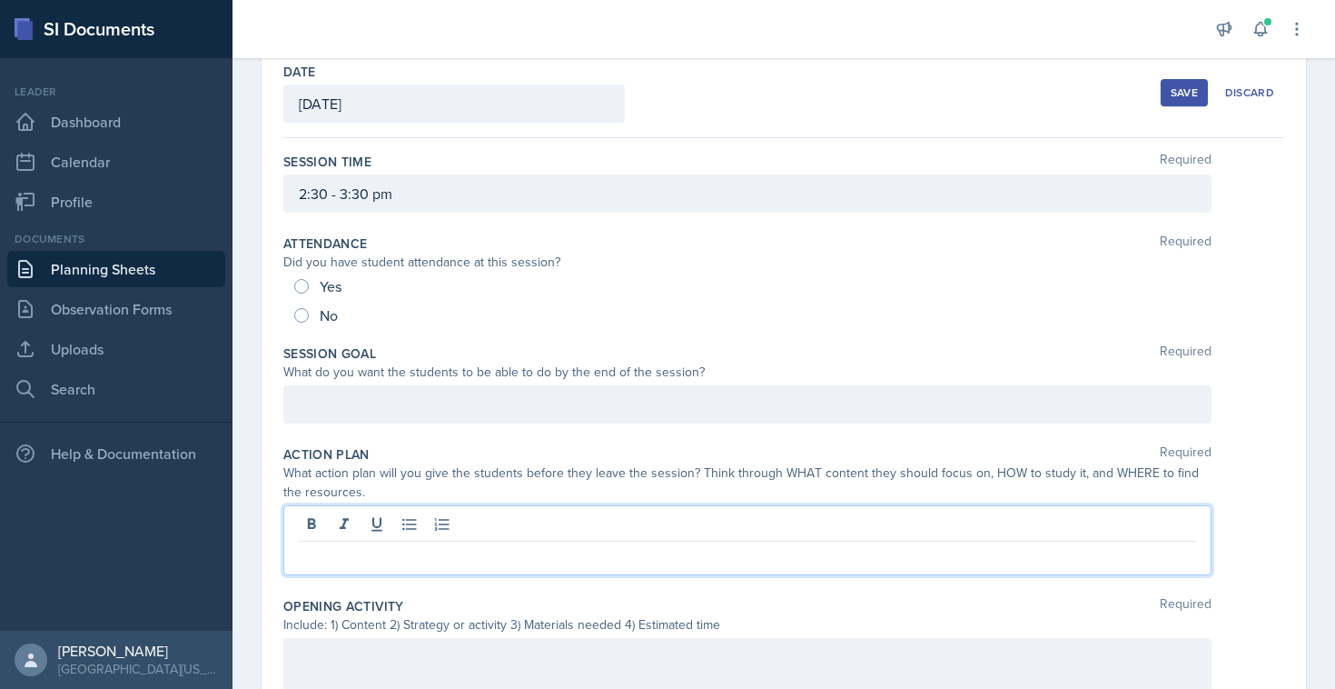
scroll to position [0, 0]
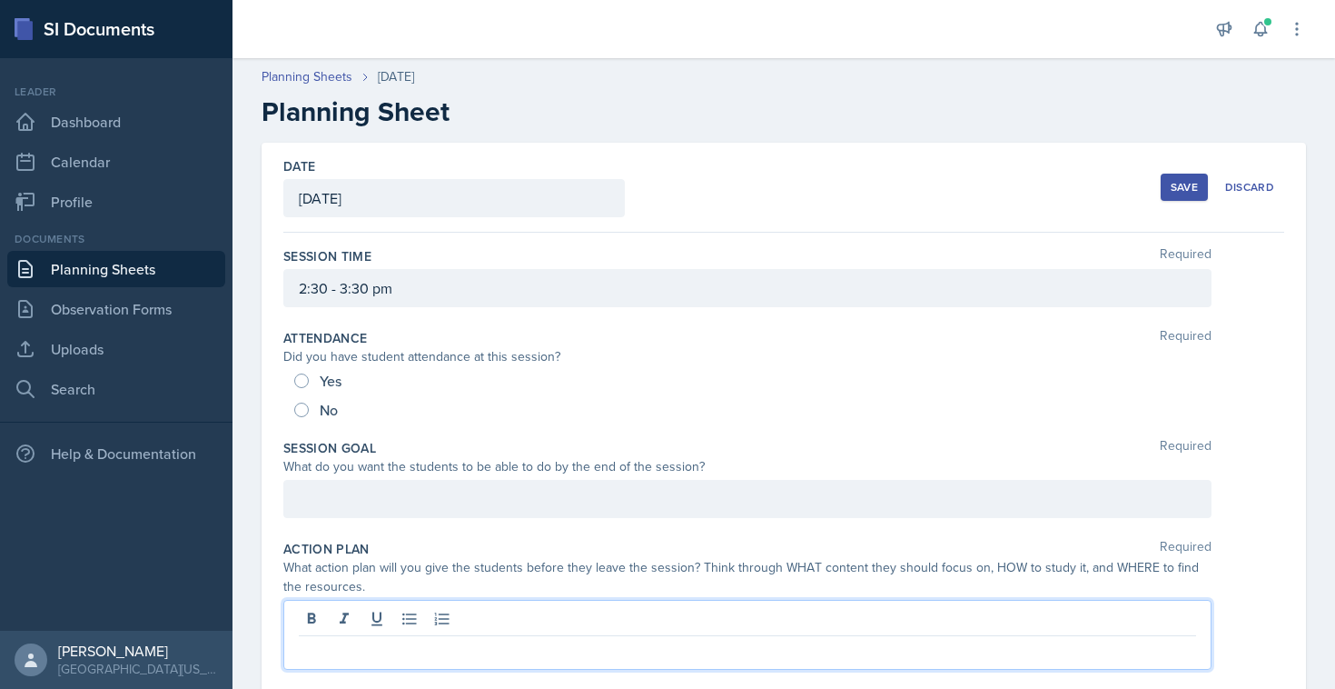
click at [1161, 194] on button "Save" at bounding box center [1184, 187] width 47 height 27
